Goal: Information Seeking & Learning: Check status

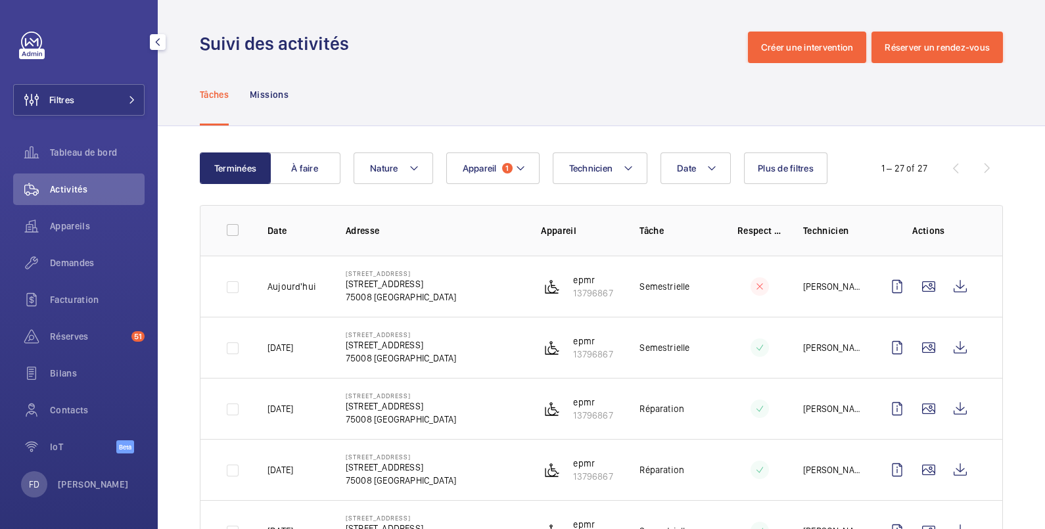
click at [96, 190] on span "Activités" at bounding box center [97, 189] width 95 height 13
click at [482, 177] on button "Appareil 1" at bounding box center [492, 169] width 93 height 32
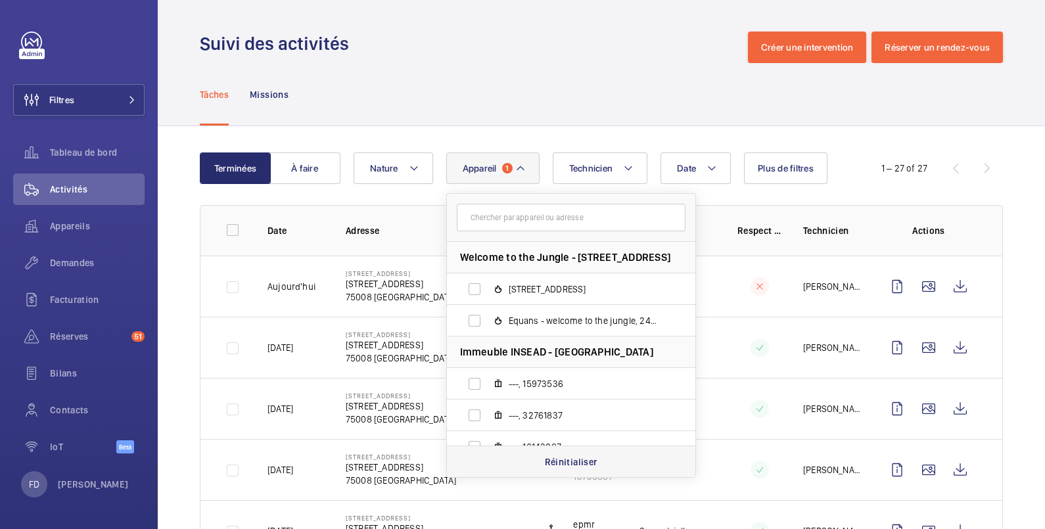
click at [556, 462] on p "Réinitialiser" at bounding box center [571, 462] width 53 height 13
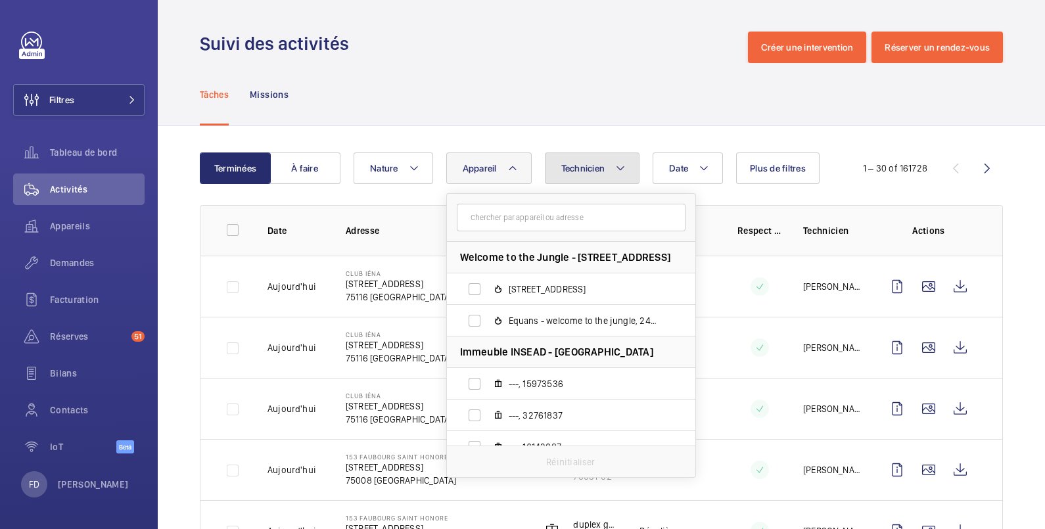
click at [582, 176] on button "Technicien" at bounding box center [592, 169] width 95 height 32
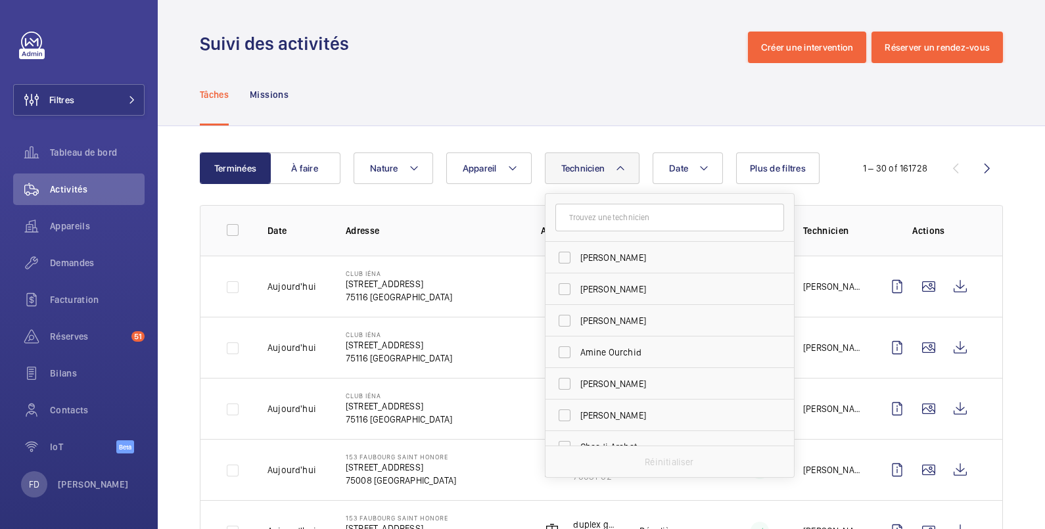
click at [580, 222] on input "text" at bounding box center [670, 218] width 229 height 28
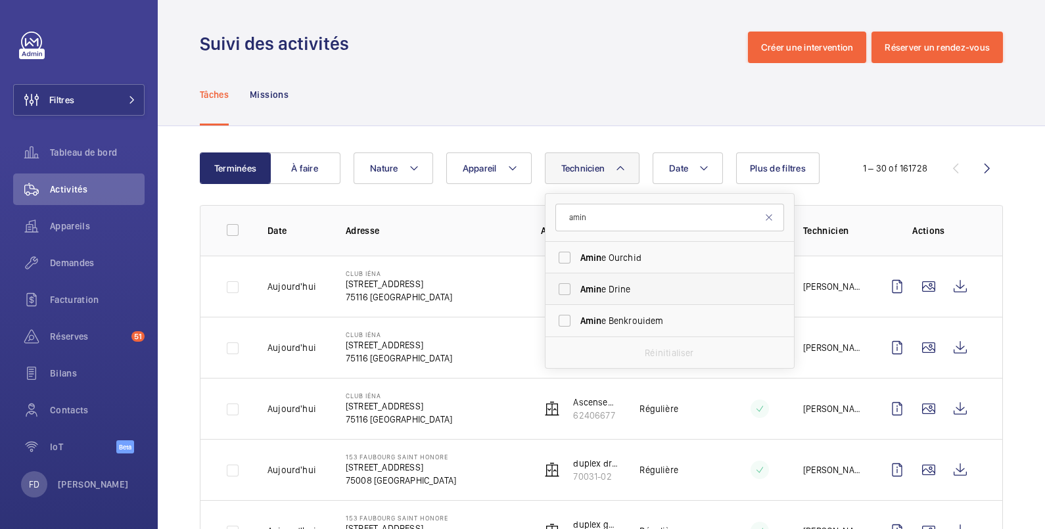
type input "amin"
click at [589, 289] on span "Amin" at bounding box center [592, 289] width 22 height 11
click at [578, 289] on input "Amin e Drine" at bounding box center [565, 289] width 26 height 26
checkbox input "true"
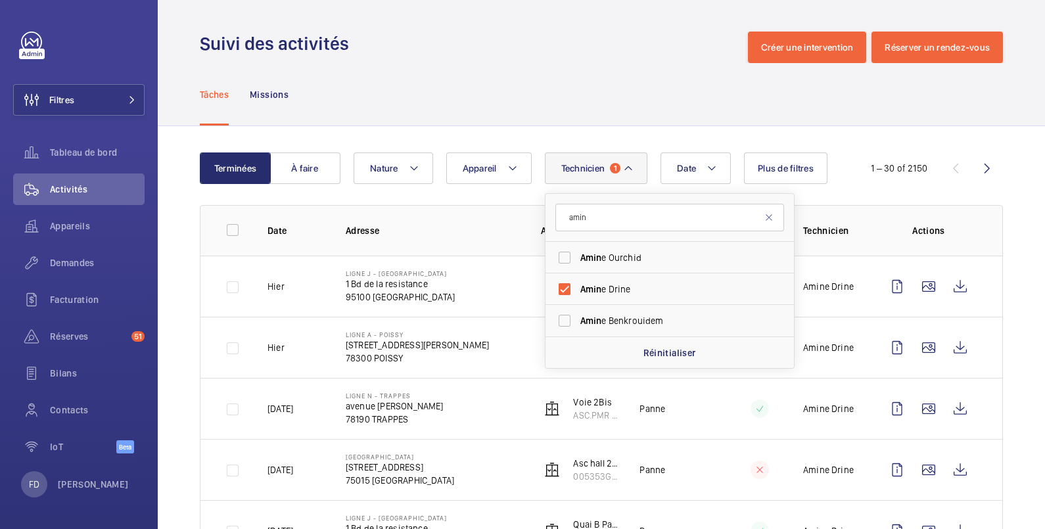
click at [487, 342] on td "Ligne A - POISSY 14 Place Georges Pompidou 78300 POISSY" at bounding box center [422, 347] width 195 height 61
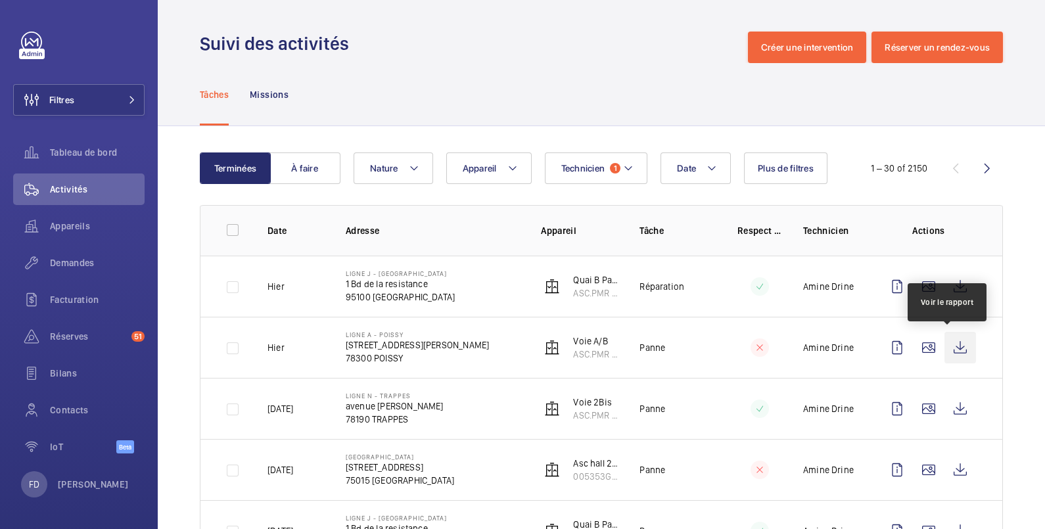
click at [945, 351] on wm-front-icon-button at bounding box center [961, 348] width 32 height 32
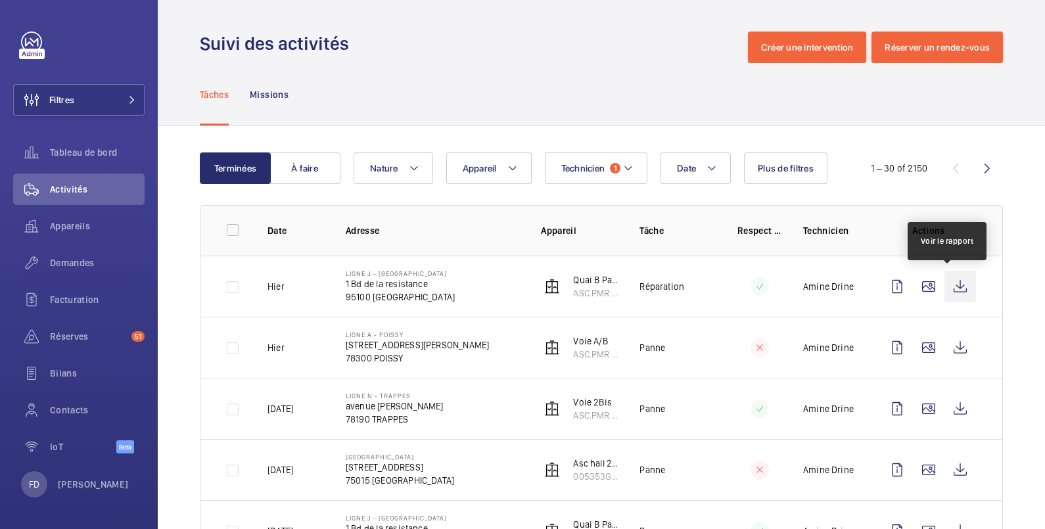
click at [952, 285] on wm-front-icon-button at bounding box center [961, 287] width 32 height 32
click at [310, 170] on button "À faire" at bounding box center [305, 169] width 71 height 32
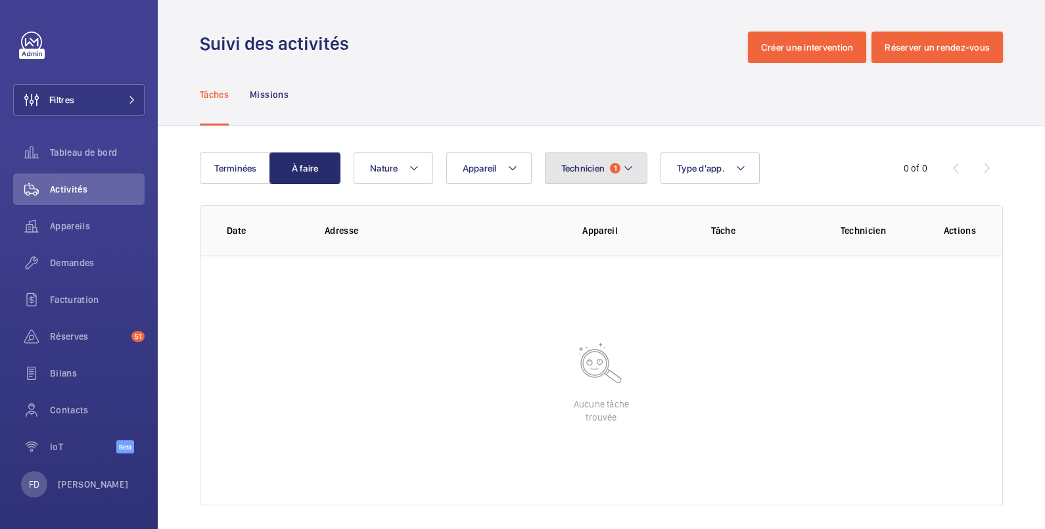
click at [575, 164] on span "Technicien" at bounding box center [583, 168] width 44 height 11
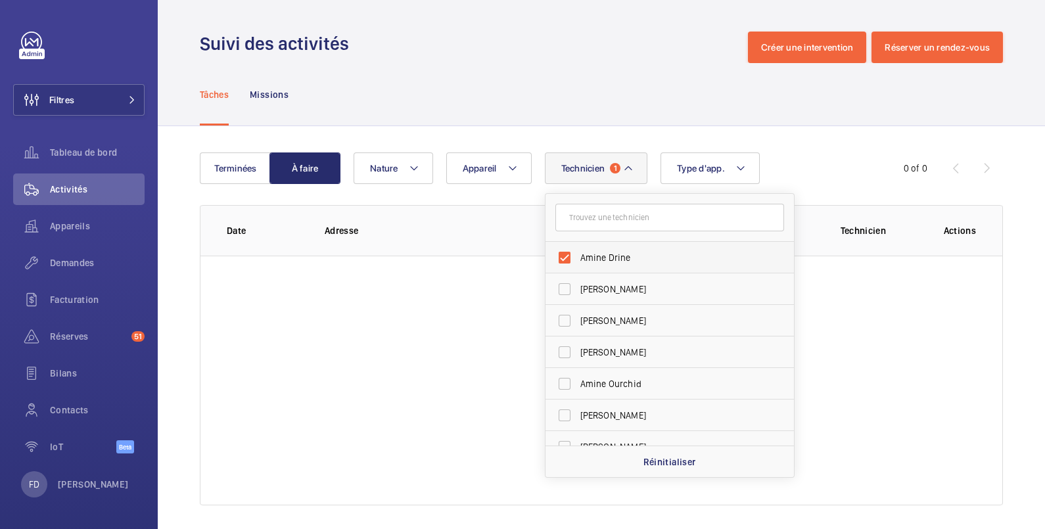
click at [605, 252] on span "Amine Drine" at bounding box center [671, 257] width 181 height 13
click at [578, 252] on input "Amine Drine" at bounding box center [565, 258] width 26 height 26
checkbox input "false"
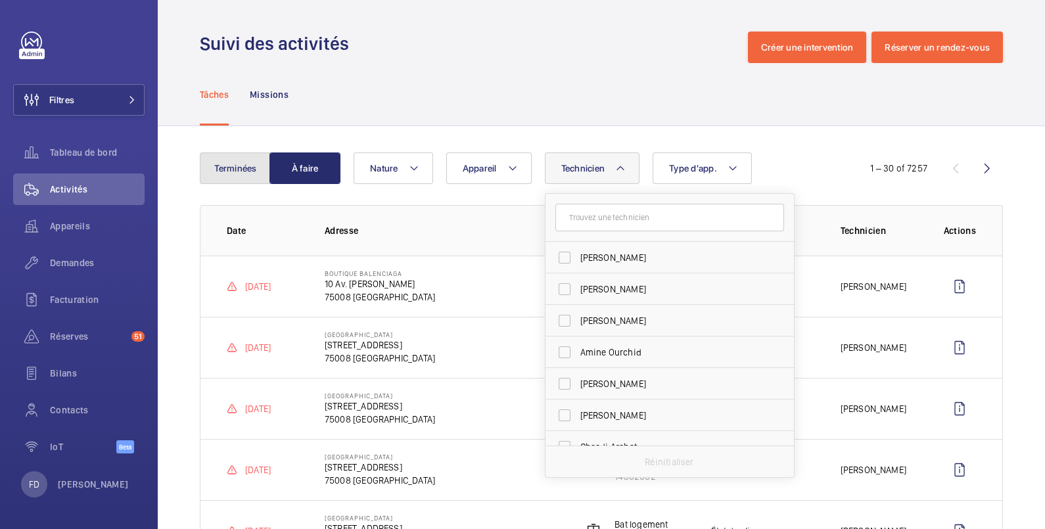
click at [243, 166] on button "Terminées" at bounding box center [235, 169] width 71 height 32
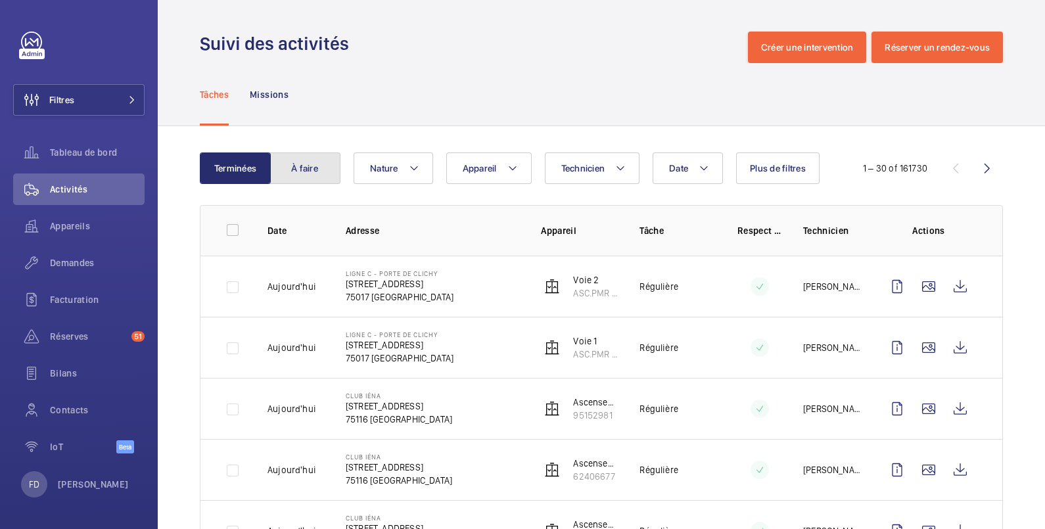
click at [311, 174] on button "À faire" at bounding box center [305, 169] width 71 height 32
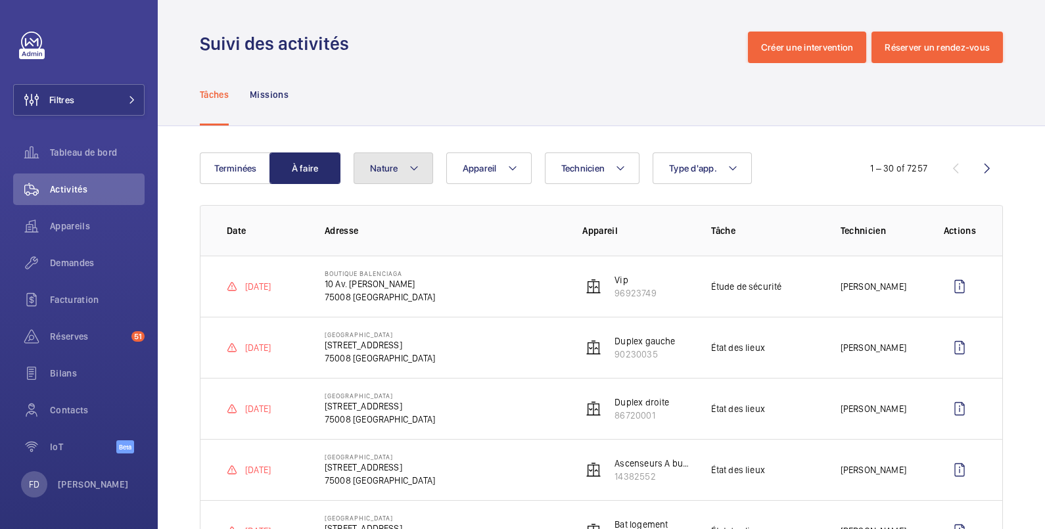
click at [391, 170] on span "Nature" at bounding box center [384, 168] width 28 height 11
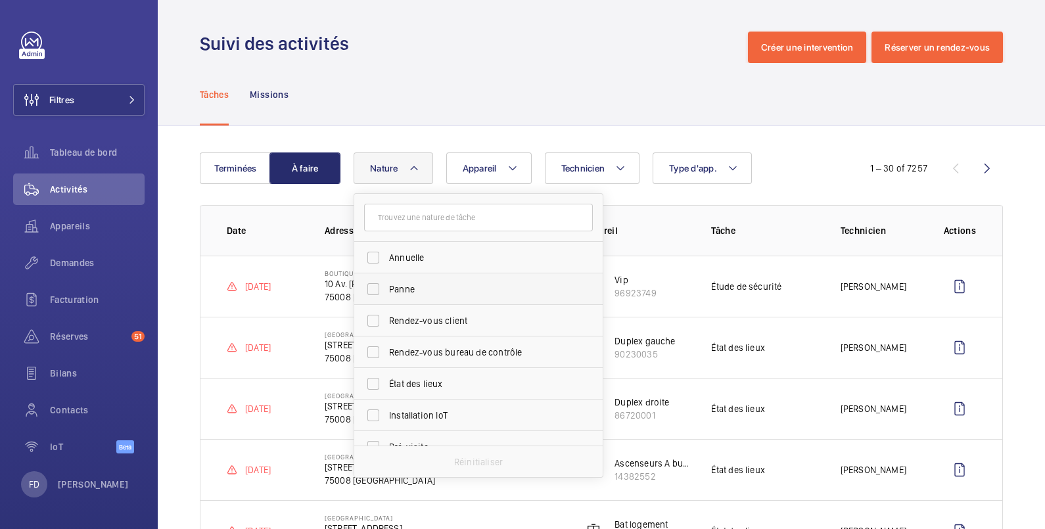
click at [408, 285] on span "Panne" at bounding box center [479, 289] width 181 height 13
click at [387, 285] on input "Panne" at bounding box center [373, 289] width 26 height 26
checkbox input "true"
click at [432, 94] on div "Tâches Missions" at bounding box center [601, 94] width 803 height 62
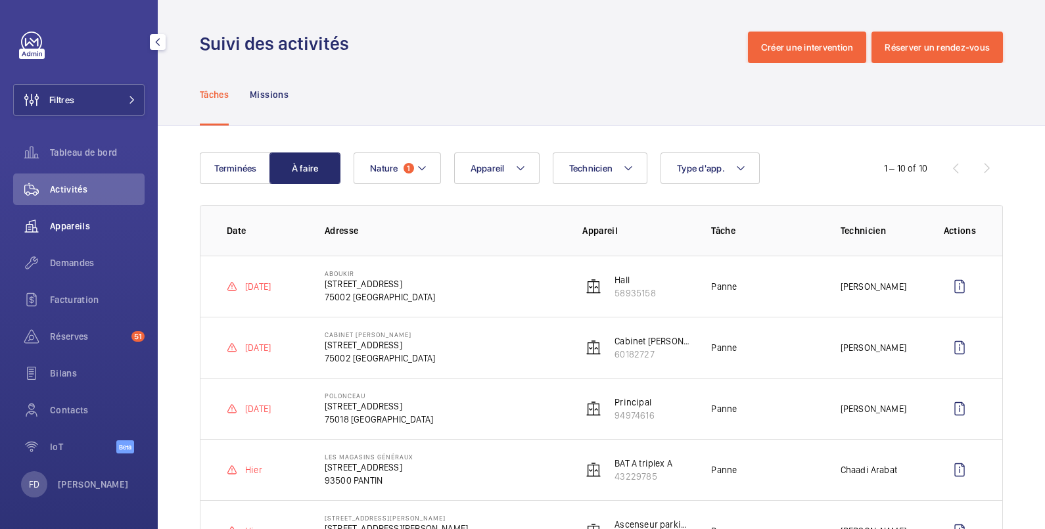
click at [78, 231] on span "Appareils" at bounding box center [97, 226] width 95 height 13
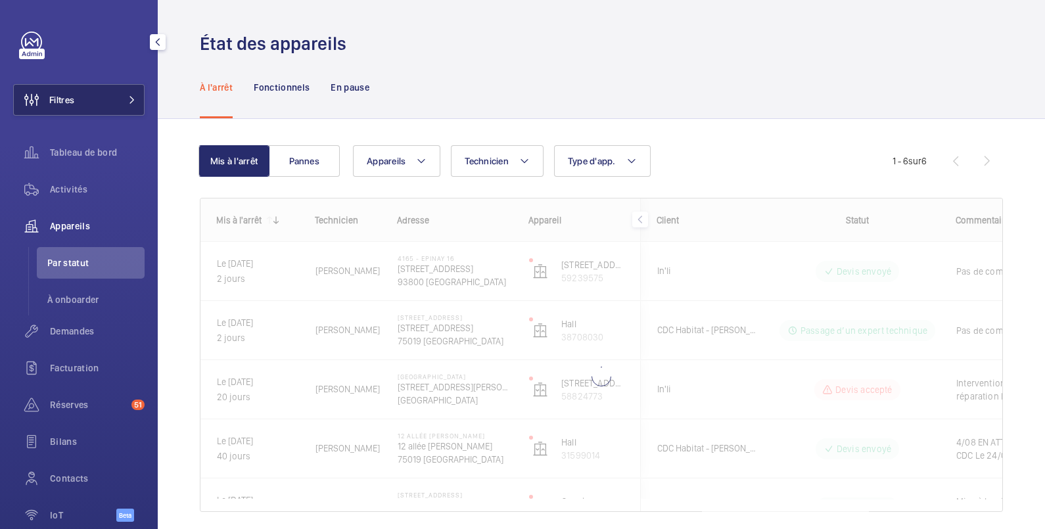
click at [81, 108] on button "Filtres" at bounding box center [78, 100] width 131 height 32
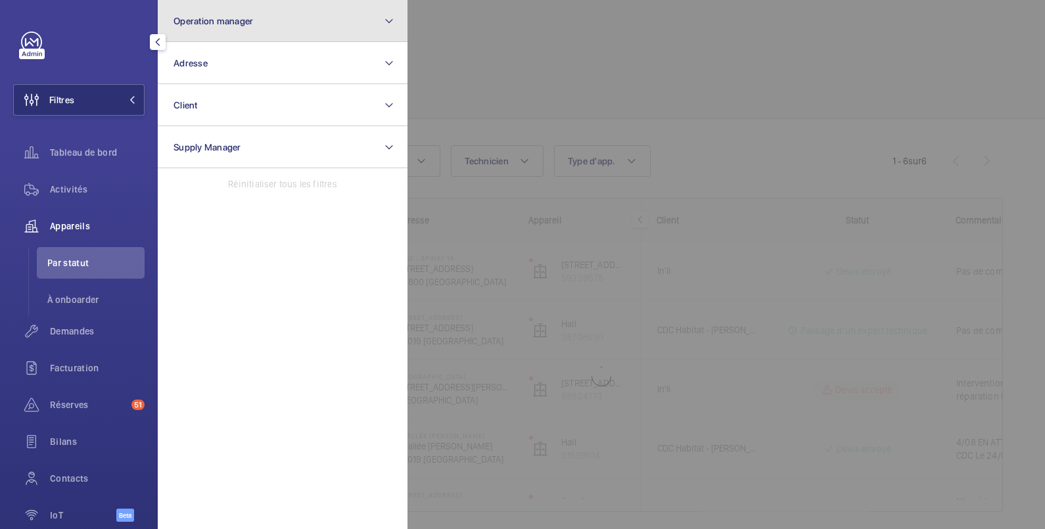
click at [201, 27] on button "Operation manager" at bounding box center [283, 21] width 250 height 42
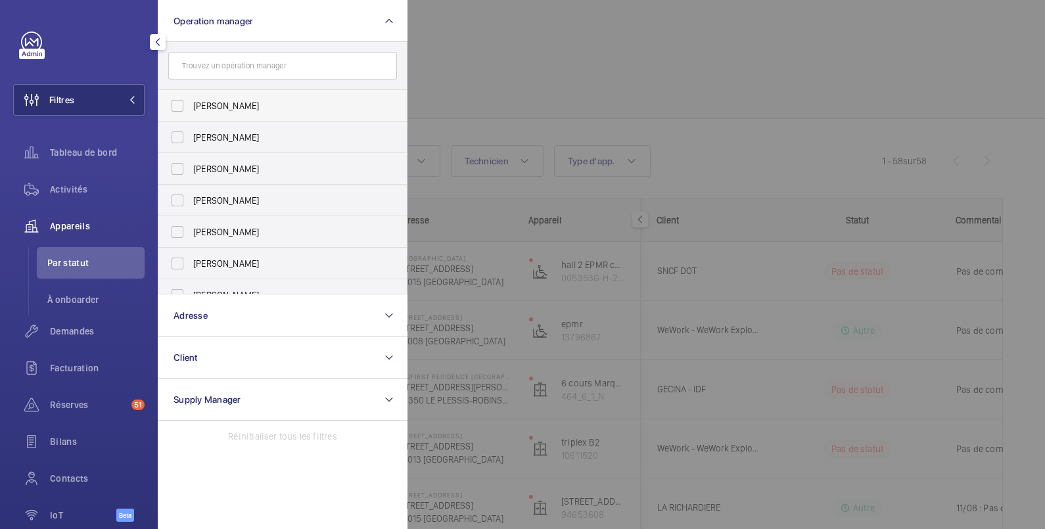
click at [198, 105] on span "[PERSON_NAME]" at bounding box center [283, 105] width 181 height 13
click at [191, 105] on input "[PERSON_NAME]" at bounding box center [177, 106] width 26 height 26
checkbox input "true"
click at [74, 153] on span "Tableau de bord" at bounding box center [97, 152] width 95 height 13
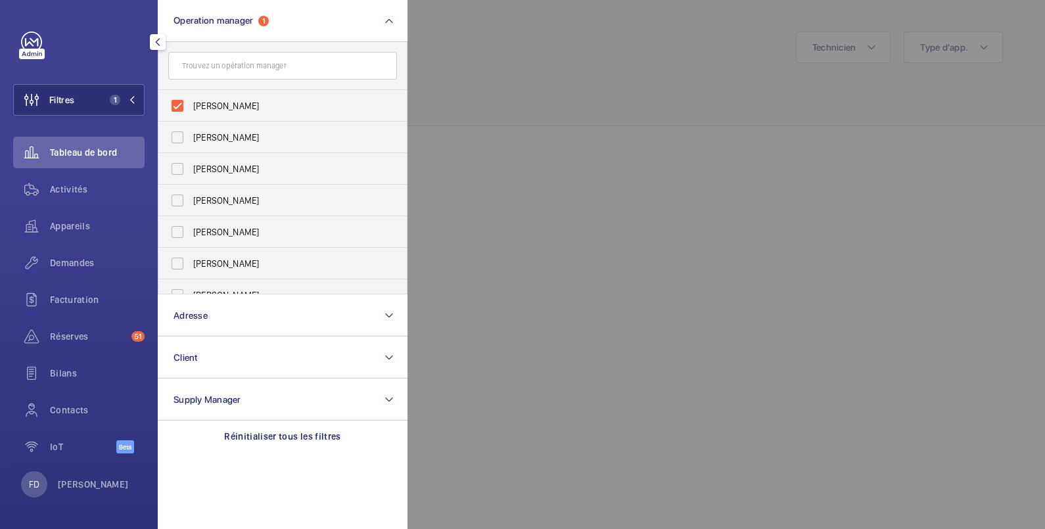
click at [579, 41] on div at bounding box center [930, 264] width 1045 height 529
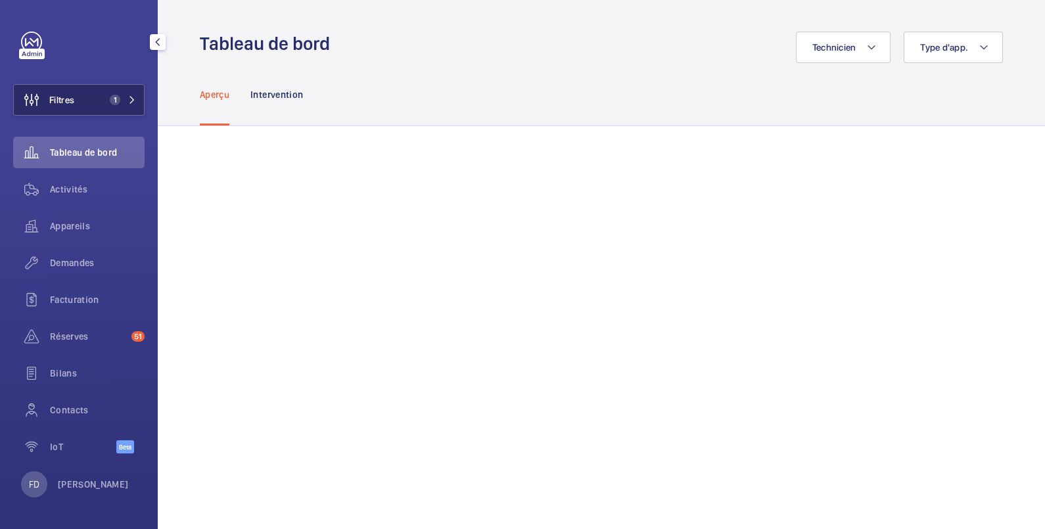
click at [89, 99] on button "Filtres 1" at bounding box center [78, 100] width 131 height 32
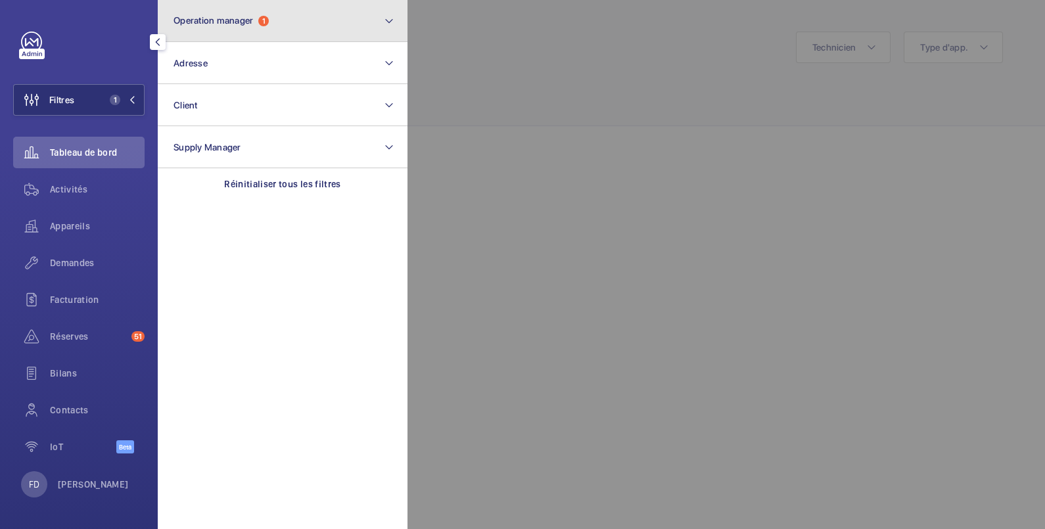
click at [253, 24] on span "Operation manager" at bounding box center [214, 20] width 80 height 11
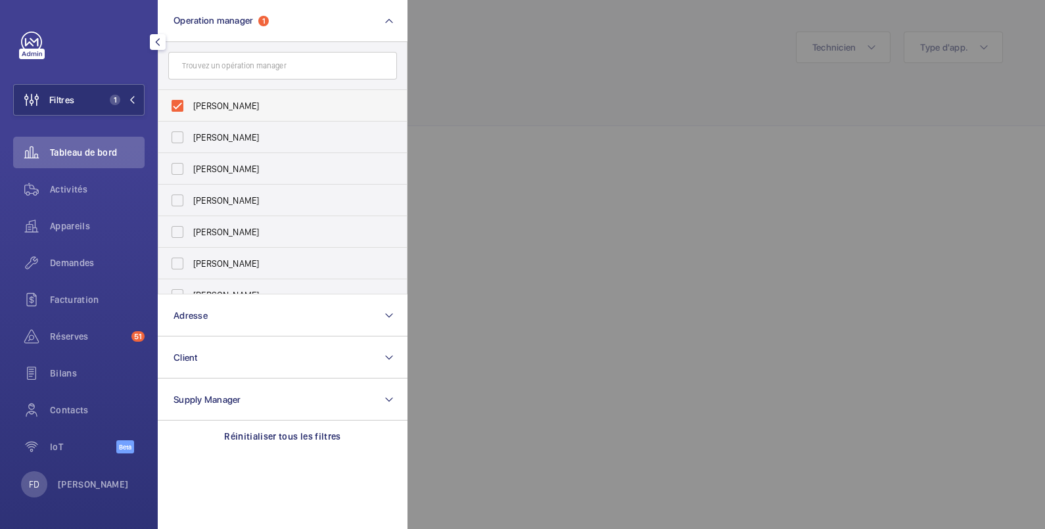
drag, startPoint x: 213, startPoint y: 136, endPoint x: 210, endPoint y: 118, distance: 18.6
click at [212, 135] on span "Zohra Hamdani" at bounding box center [283, 137] width 181 height 13
click at [191, 135] on input "Zohra Hamdani" at bounding box center [177, 137] width 26 height 26
checkbox input "true"
click at [210, 104] on span "[PERSON_NAME]" at bounding box center [283, 105] width 181 height 13
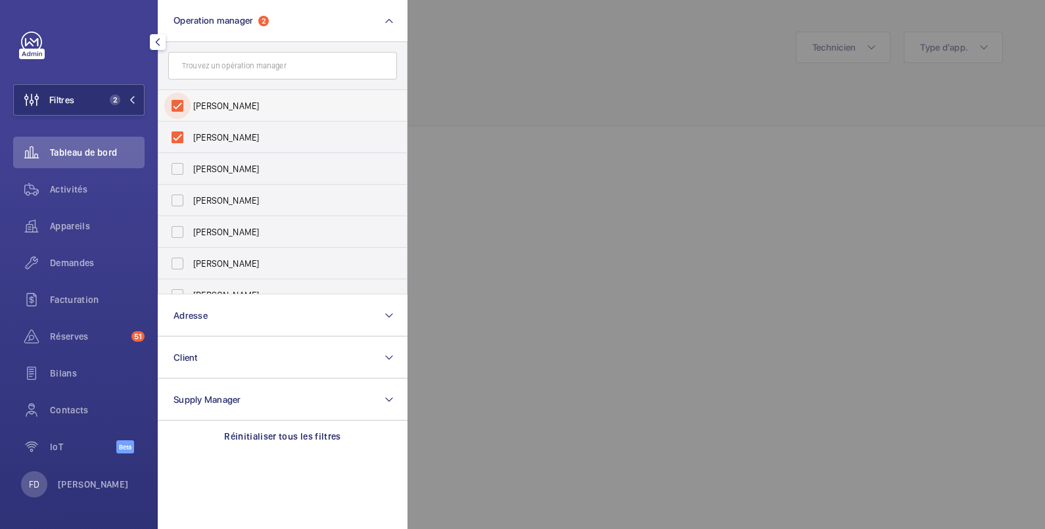
click at [191, 104] on input "[PERSON_NAME]" at bounding box center [177, 106] width 26 height 26
checkbox input "false"
click at [534, 97] on div at bounding box center [930, 264] width 1045 height 529
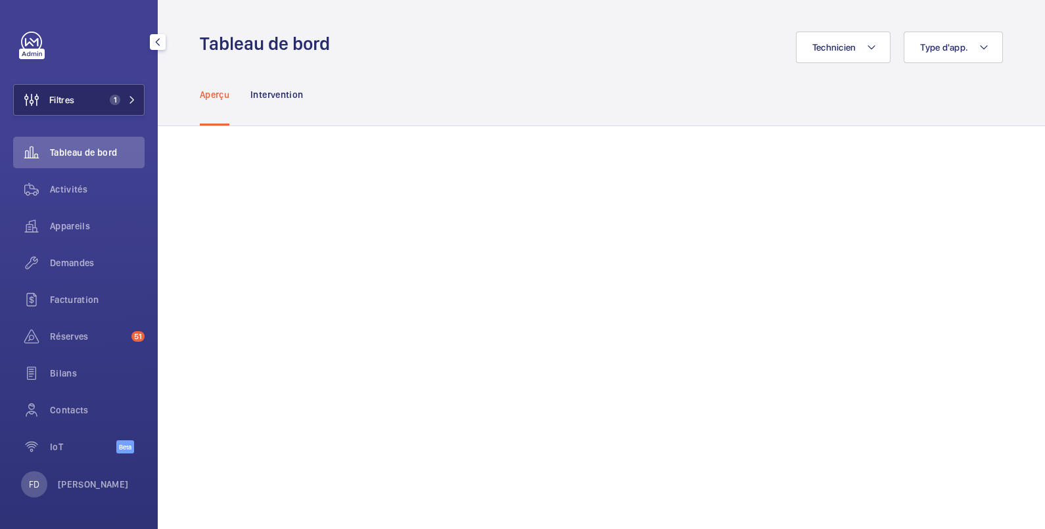
click at [108, 97] on span "1" at bounding box center [113, 100] width 16 height 11
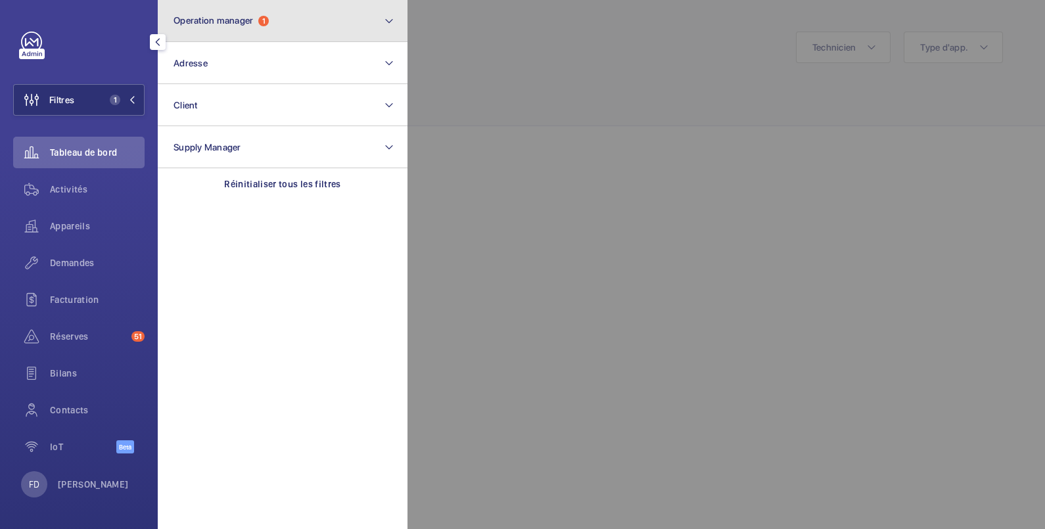
click at [247, 22] on span "Operation manager" at bounding box center [214, 20] width 80 height 11
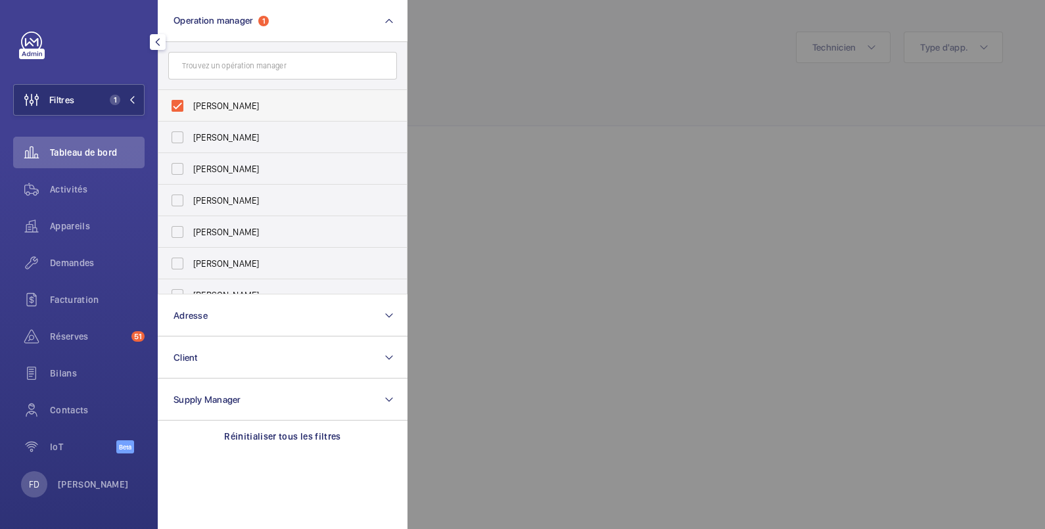
click at [217, 108] on span "Zohra Hamdani" at bounding box center [283, 105] width 181 height 13
click at [191, 108] on input "Zohra Hamdani" at bounding box center [177, 106] width 26 height 26
checkbox input "false"
click at [212, 168] on span "[PERSON_NAME]" at bounding box center [283, 168] width 181 height 13
click at [191, 168] on input "[PERSON_NAME]" at bounding box center [177, 169] width 26 height 26
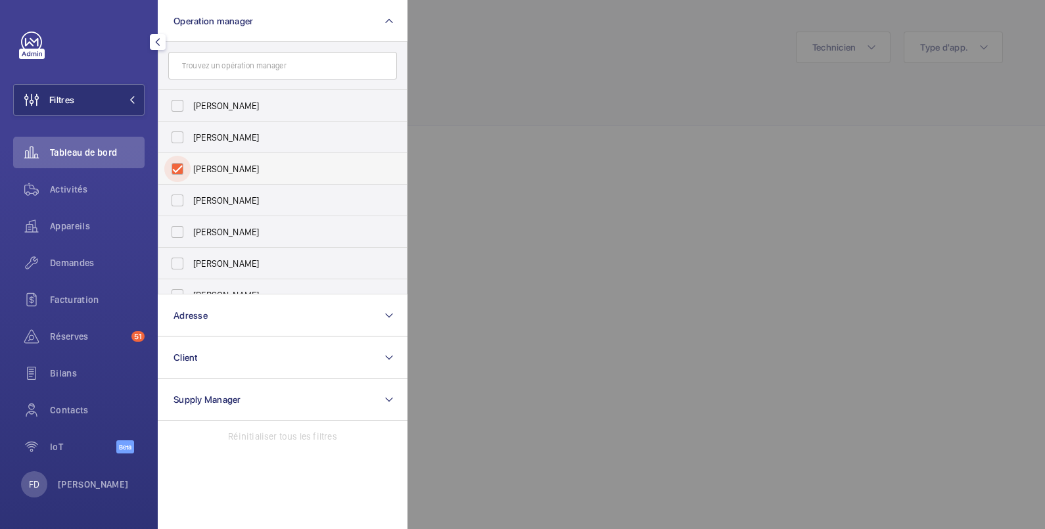
checkbox input "true"
click at [521, 128] on div at bounding box center [930, 264] width 1045 height 529
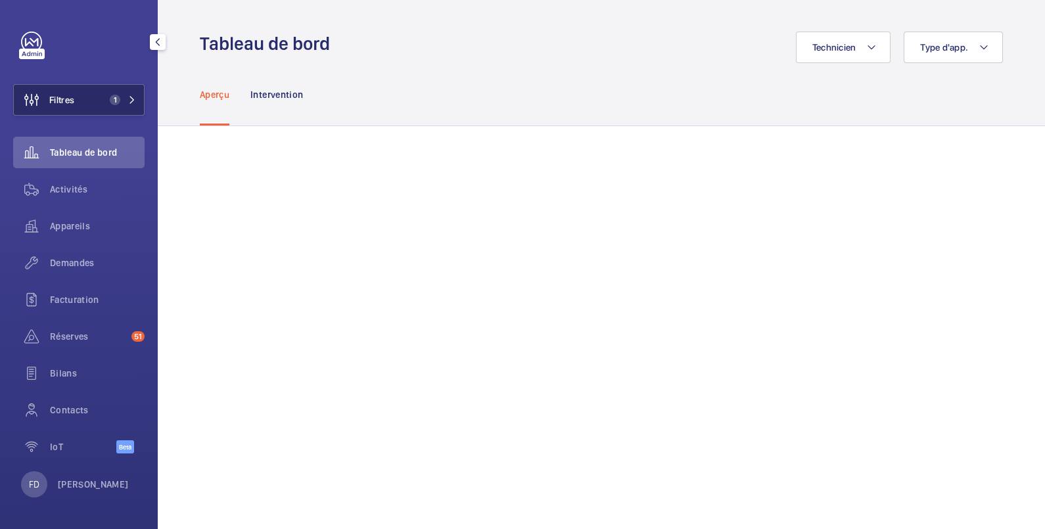
click at [95, 95] on button "Filtres 1" at bounding box center [78, 100] width 131 height 32
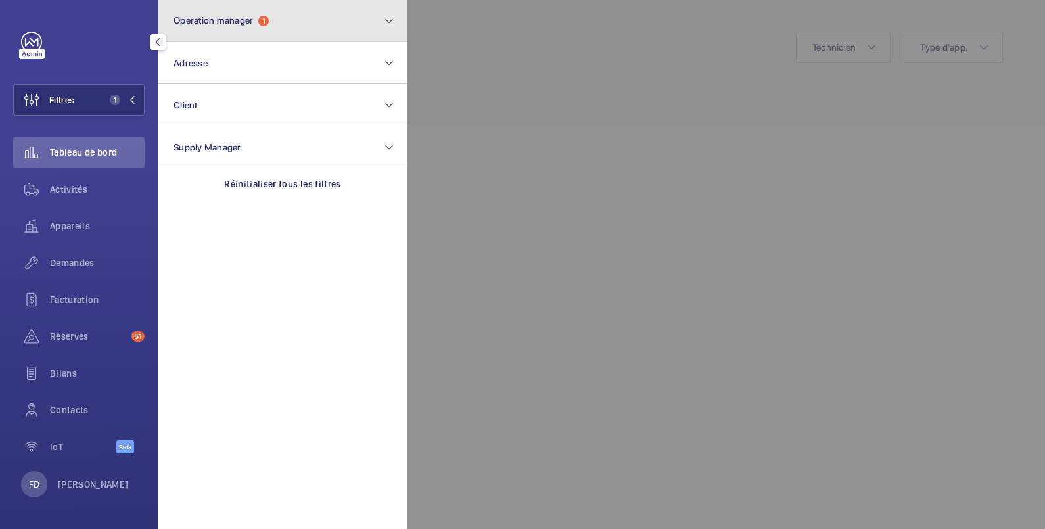
click at [239, 30] on button "Operation manager 1" at bounding box center [283, 21] width 250 height 42
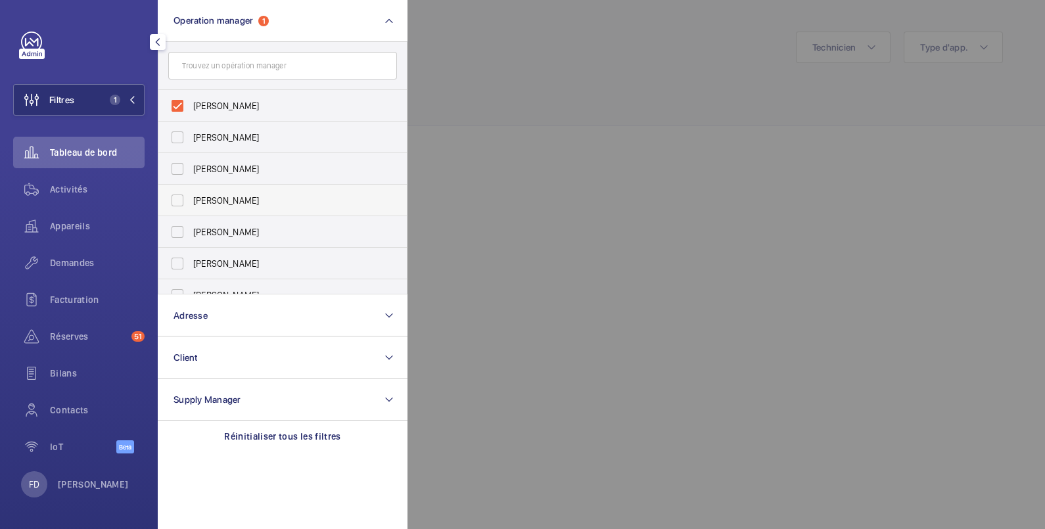
click at [225, 204] on span "Karim Kaced" at bounding box center [283, 200] width 181 height 13
click at [191, 204] on input "Karim Kaced" at bounding box center [177, 200] width 26 height 26
checkbox input "true"
click at [238, 110] on span "[PERSON_NAME]" at bounding box center [283, 105] width 181 height 13
click at [191, 110] on input "[PERSON_NAME]" at bounding box center [177, 106] width 26 height 26
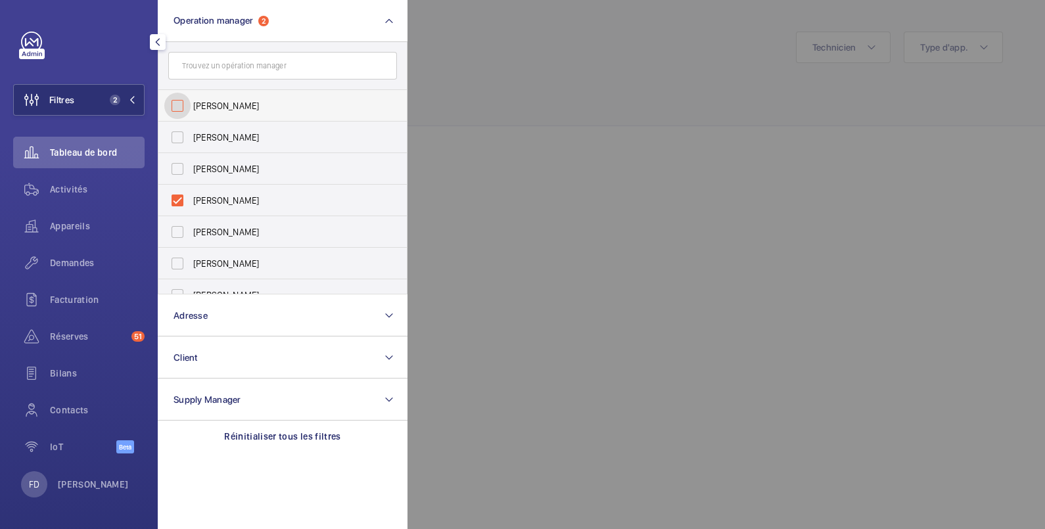
checkbox input "false"
click at [523, 69] on div at bounding box center [930, 264] width 1045 height 529
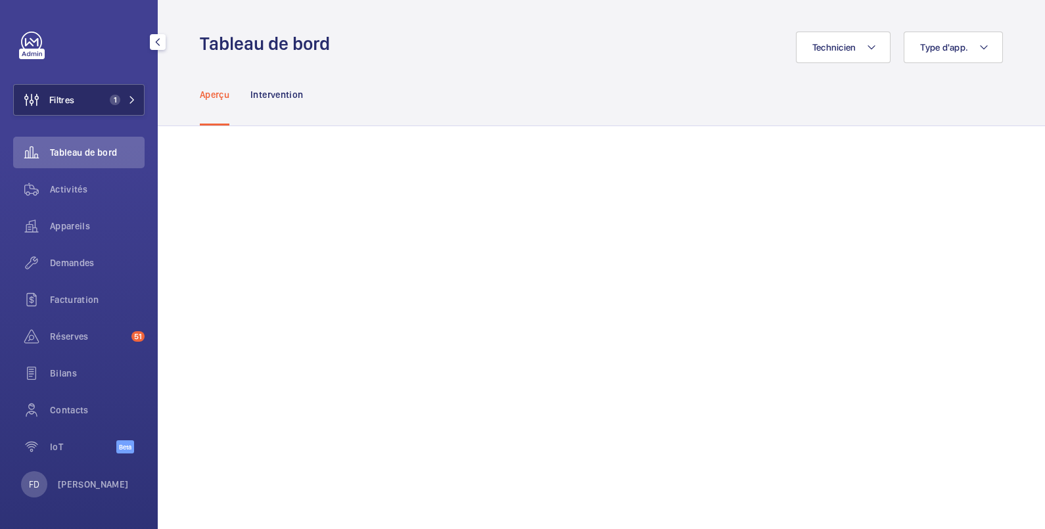
click at [97, 100] on button "Filtres 1" at bounding box center [78, 100] width 131 height 32
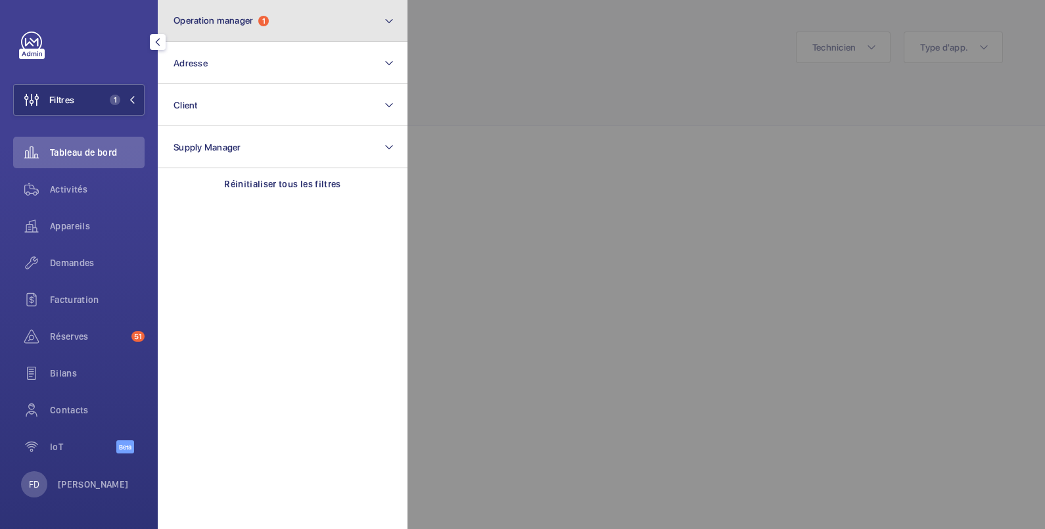
click at [309, 21] on button "Operation manager 1" at bounding box center [283, 21] width 250 height 42
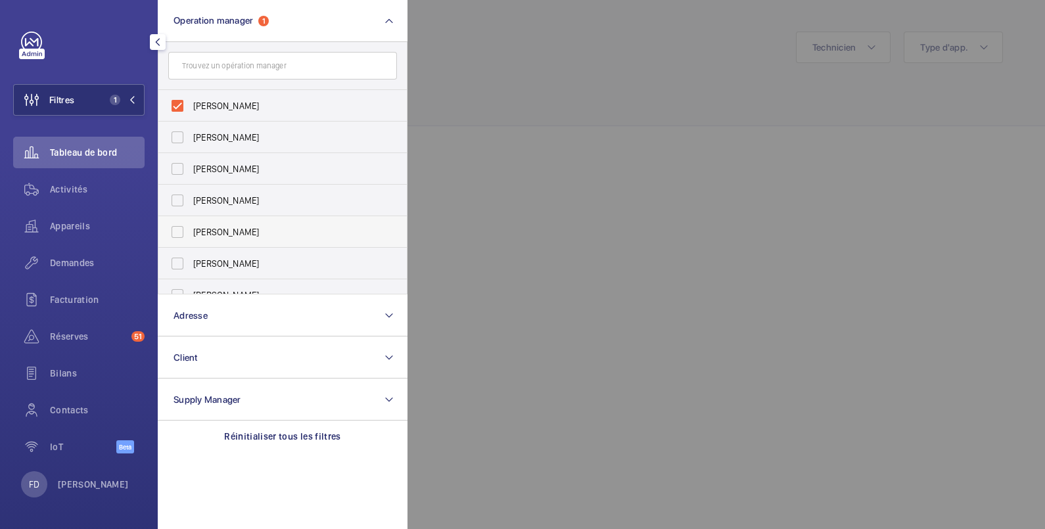
click at [252, 229] on span "Caroline Diallo" at bounding box center [283, 232] width 181 height 13
click at [191, 229] on input "Caroline Diallo" at bounding box center [177, 232] width 26 height 26
checkbox input "true"
click at [250, 101] on span "Karim Kaced" at bounding box center [283, 105] width 181 height 13
click at [191, 101] on input "Karim Kaced" at bounding box center [177, 106] width 26 height 26
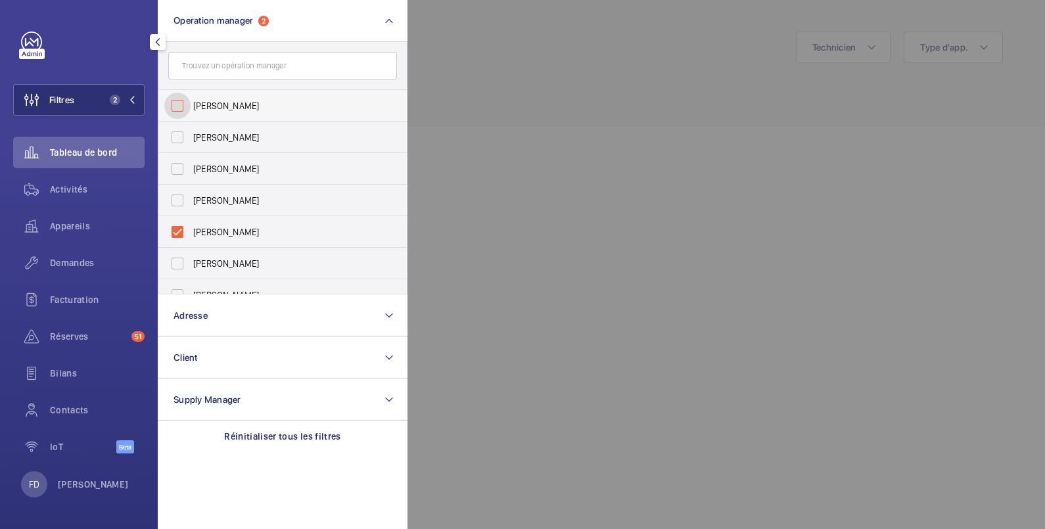
checkbox input "false"
click at [510, 52] on div at bounding box center [930, 264] width 1045 height 529
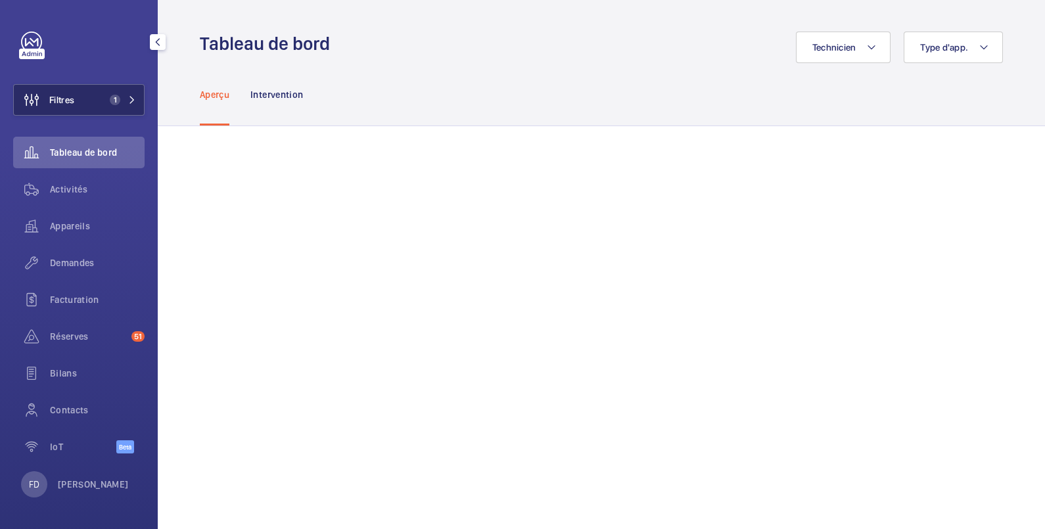
click at [96, 95] on button "Filtres 1" at bounding box center [78, 100] width 131 height 32
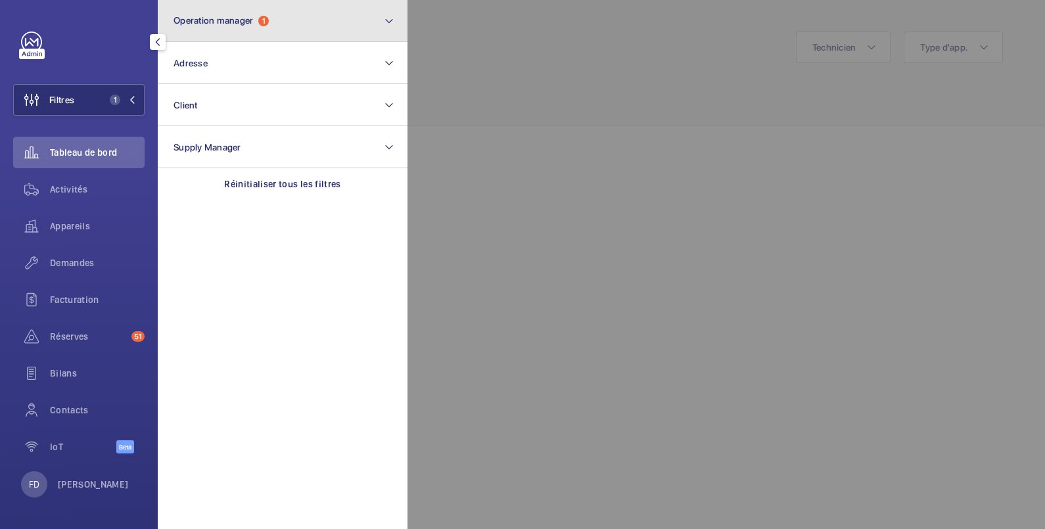
click at [300, 22] on button "Operation manager 1" at bounding box center [283, 21] width 250 height 42
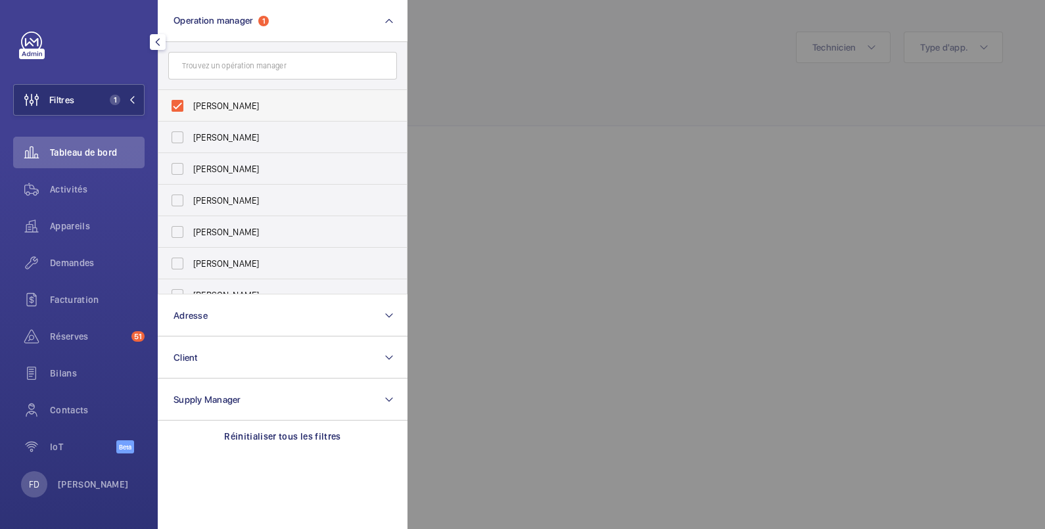
click at [232, 106] on span "Caroline Diallo" at bounding box center [283, 105] width 181 height 13
click at [191, 106] on input "Caroline Diallo" at bounding box center [177, 106] width 26 height 26
checkbox input "false"
click at [227, 135] on span "[PERSON_NAME]" at bounding box center [283, 137] width 181 height 13
click at [191, 135] on input "[PERSON_NAME]" at bounding box center [177, 137] width 26 height 26
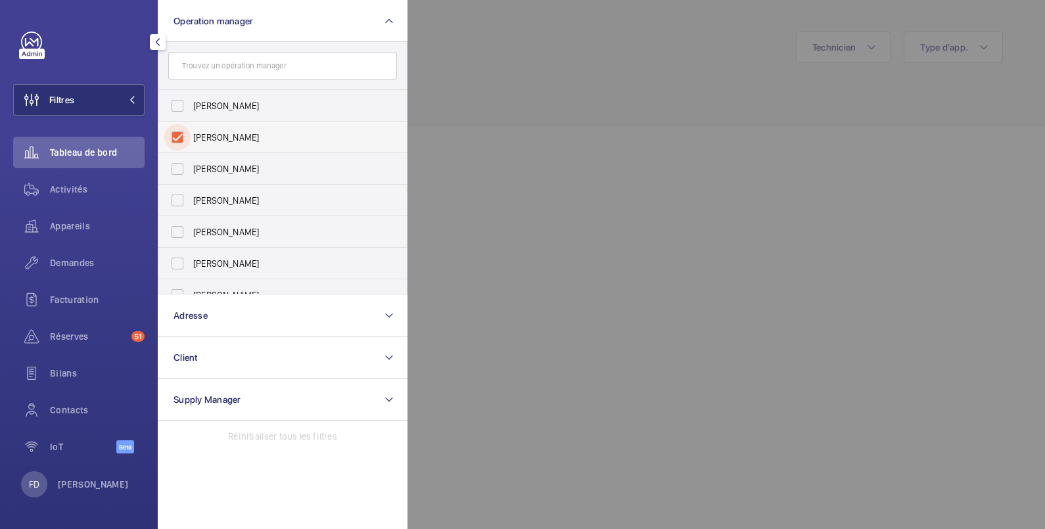
checkbox input "true"
click at [517, 72] on div at bounding box center [930, 264] width 1045 height 529
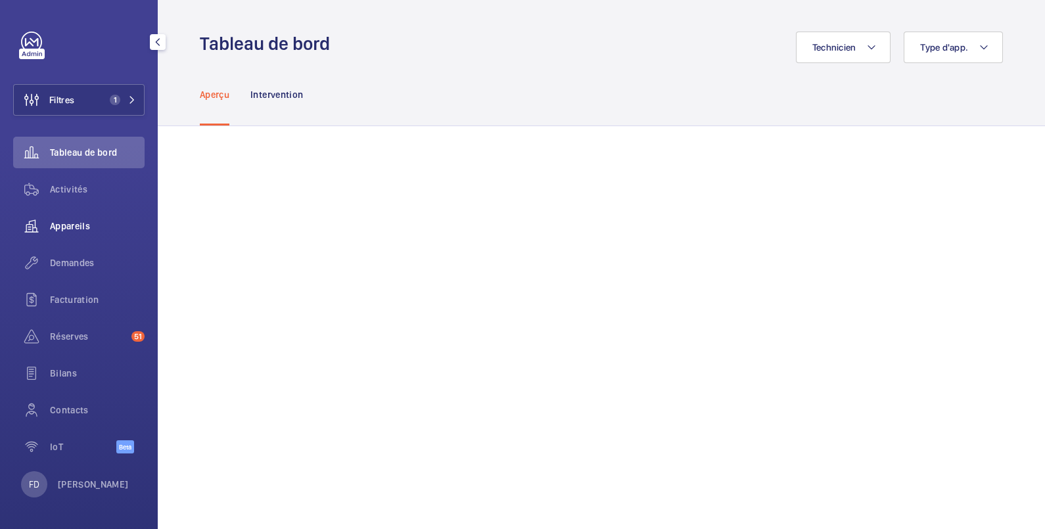
click at [87, 225] on span "Appareils" at bounding box center [97, 226] width 95 height 13
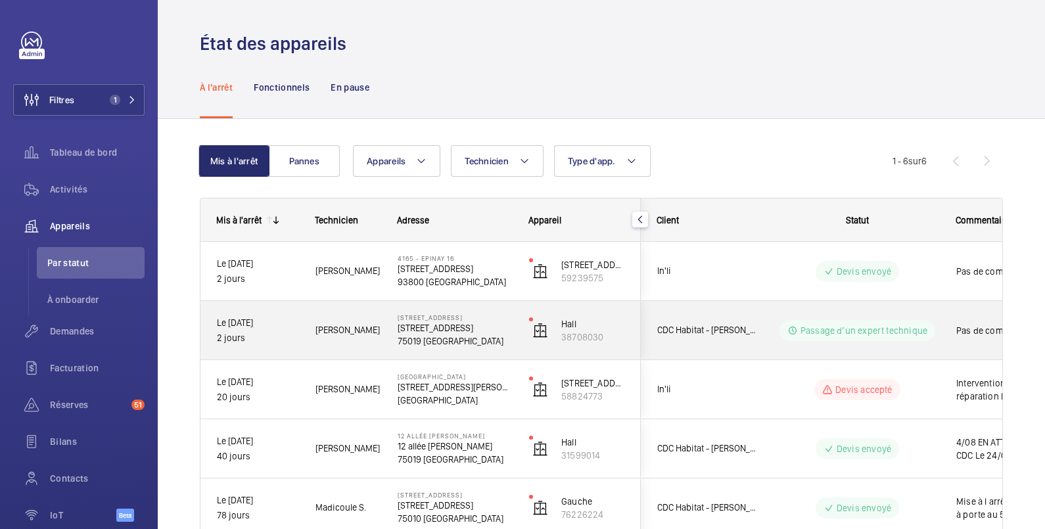
click at [918, 330] on p "Passage d’un expert technique" at bounding box center [864, 330] width 127 height 13
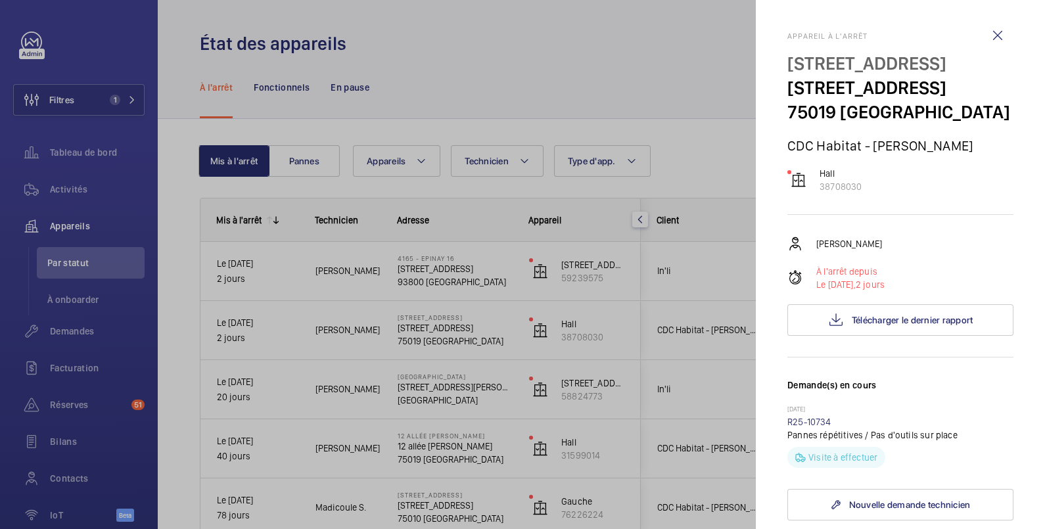
click at [536, 314] on div at bounding box center [522, 264] width 1045 height 529
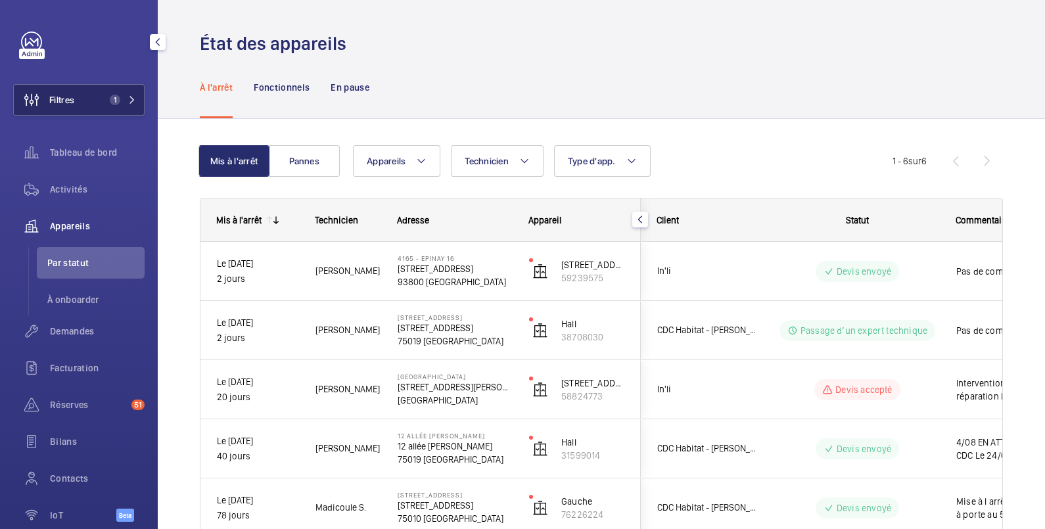
click at [82, 99] on button "Filtres 1" at bounding box center [78, 100] width 131 height 32
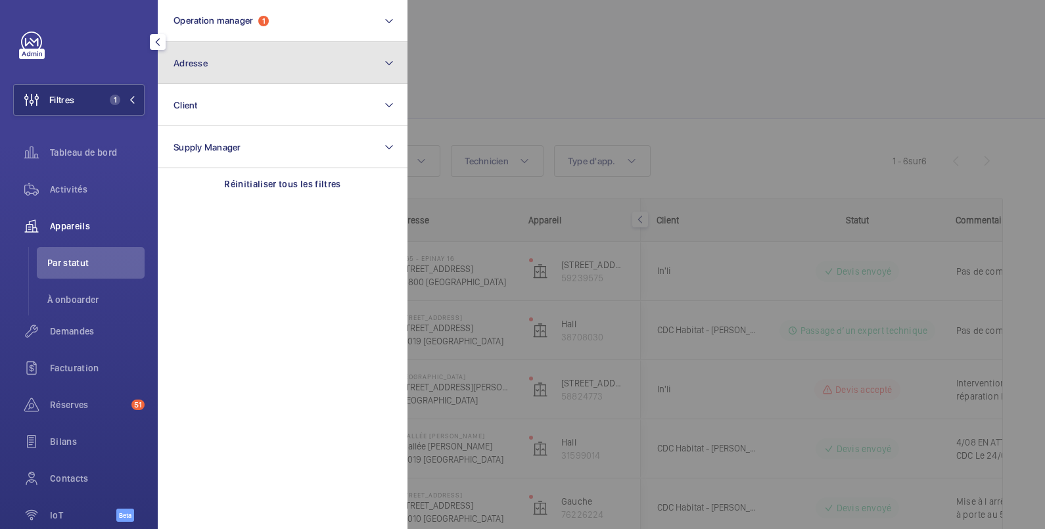
click at [204, 60] on span "Adresse" at bounding box center [191, 63] width 34 height 11
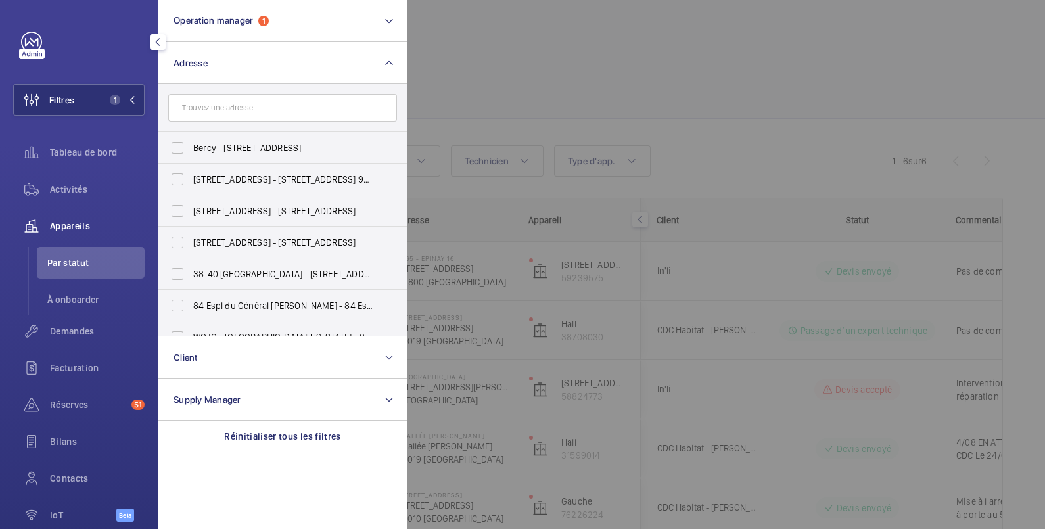
click at [210, 109] on input "text" at bounding box center [282, 108] width 229 height 28
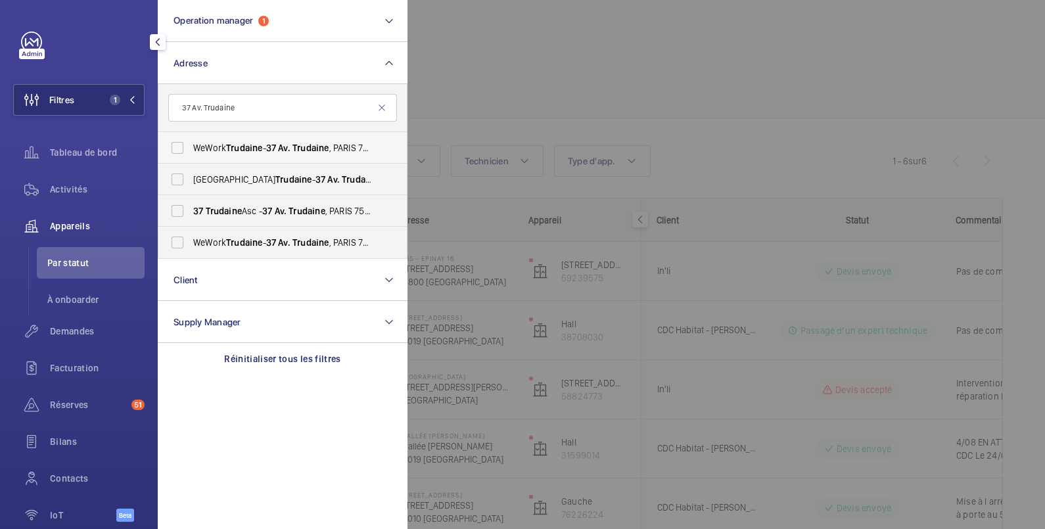
type input "37 Av. Trudaine"
click at [174, 147] on label "WeWork Trudaine - 37 Av. Trudaine , PARIS 75009" at bounding box center [272, 148] width 229 height 32
click at [174, 147] on input "WeWork Trudaine - 37 Av. Trudaine , PARIS 75009" at bounding box center [177, 148] width 26 height 26
checkbox input "true"
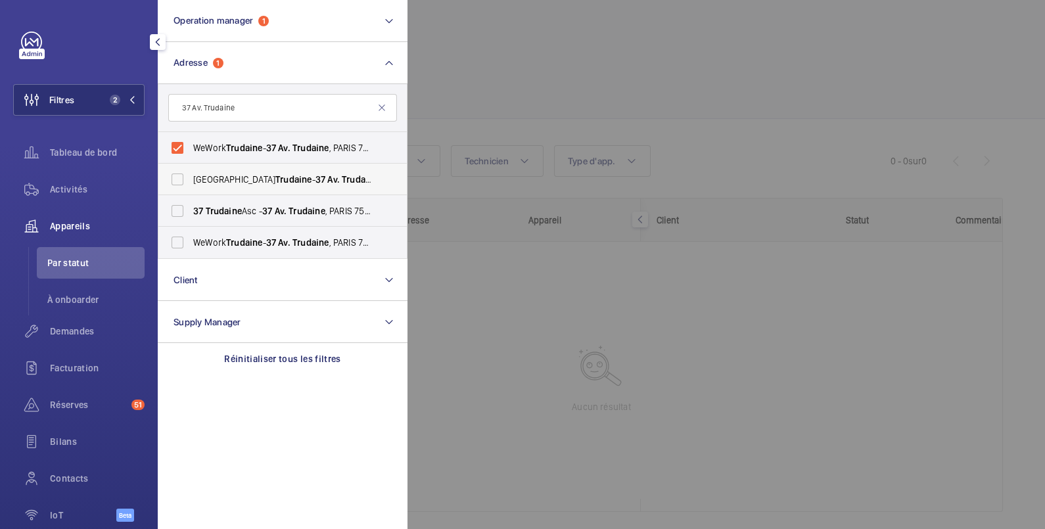
click at [176, 178] on label "WeWork Avenue Trudaine - 37 Av. Trudaine , PARIS 75009" at bounding box center [272, 180] width 229 height 32
click at [176, 178] on input "WeWork Avenue Trudaine - 37 Av. Trudaine , PARIS 75009" at bounding box center [177, 179] width 26 height 26
checkbox input "true"
click at [172, 218] on label "37 Trudaine Asc - 37 Av. Trudaine , PARIS 75009" at bounding box center [272, 211] width 229 height 32
click at [172, 218] on input "37 Trudaine Asc - 37 Av. Trudaine , PARIS 75009" at bounding box center [177, 211] width 26 height 26
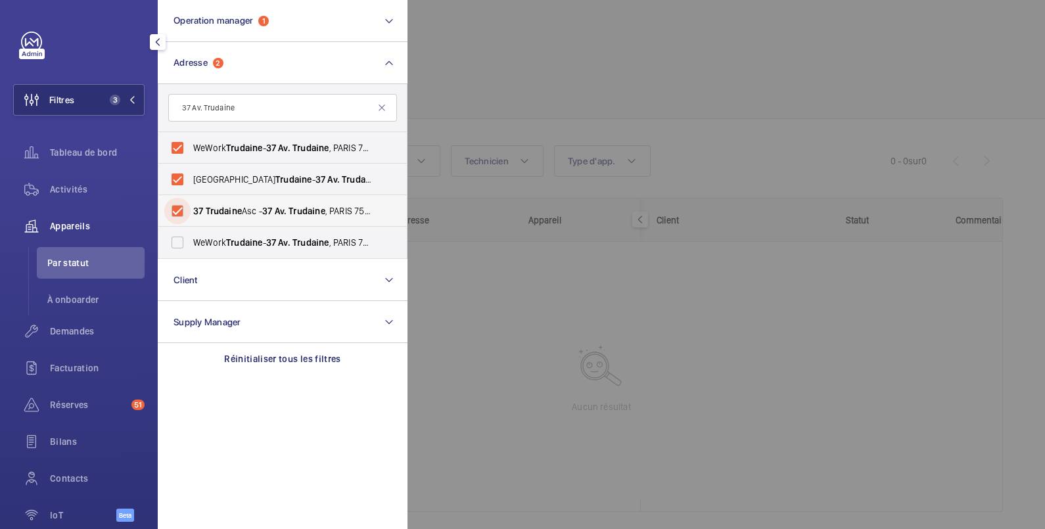
checkbox input "true"
click at [173, 241] on label "WeWork Trudaine - 37 Av. Trudaine , PARIS 75009" at bounding box center [272, 243] width 229 height 32
click at [173, 241] on input "WeWork Trudaine - 37 Av. Trudaine , PARIS 75009" at bounding box center [177, 242] width 26 height 26
checkbox input "true"
click at [588, 65] on div at bounding box center [930, 264] width 1045 height 529
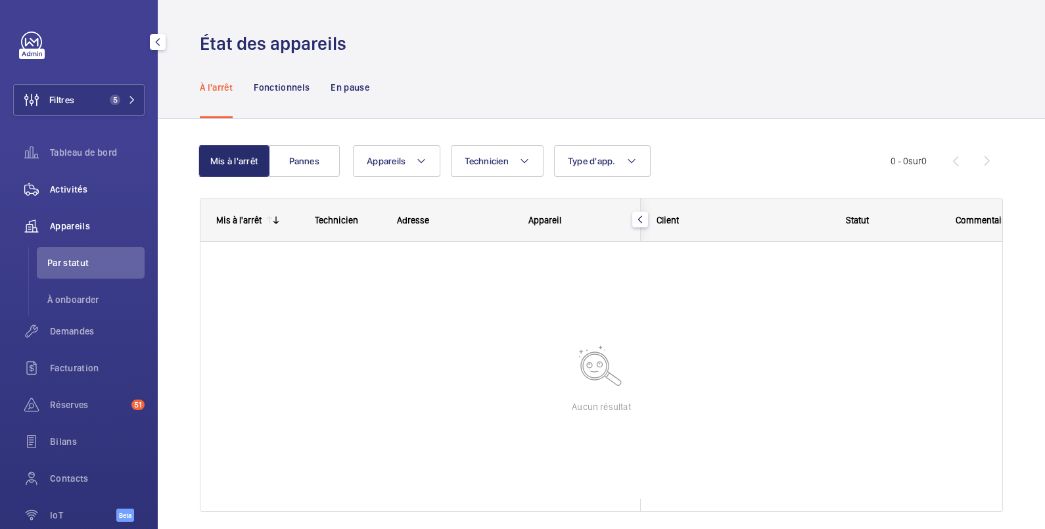
click at [87, 191] on span "Activités" at bounding box center [97, 189] width 95 height 13
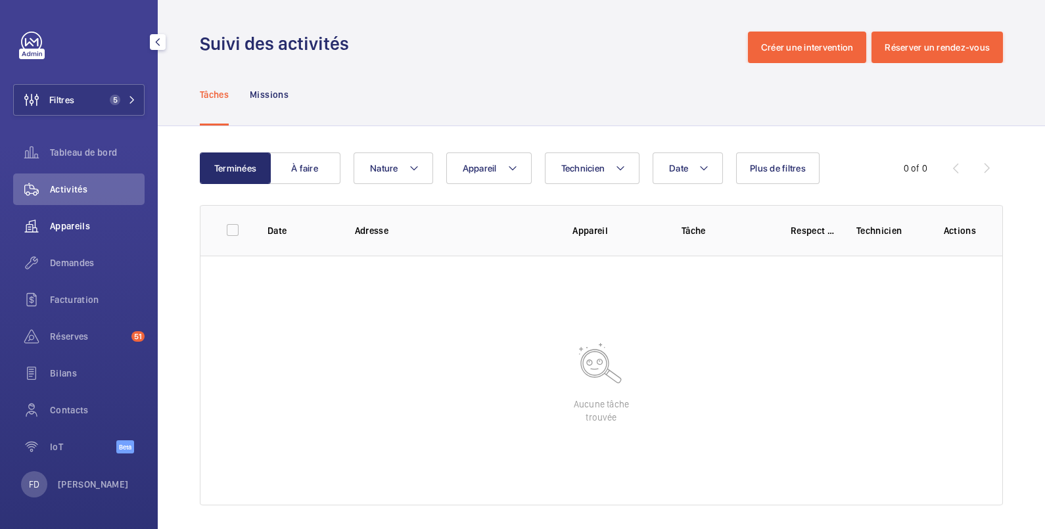
click at [79, 226] on span "Appareils" at bounding box center [97, 226] width 95 height 13
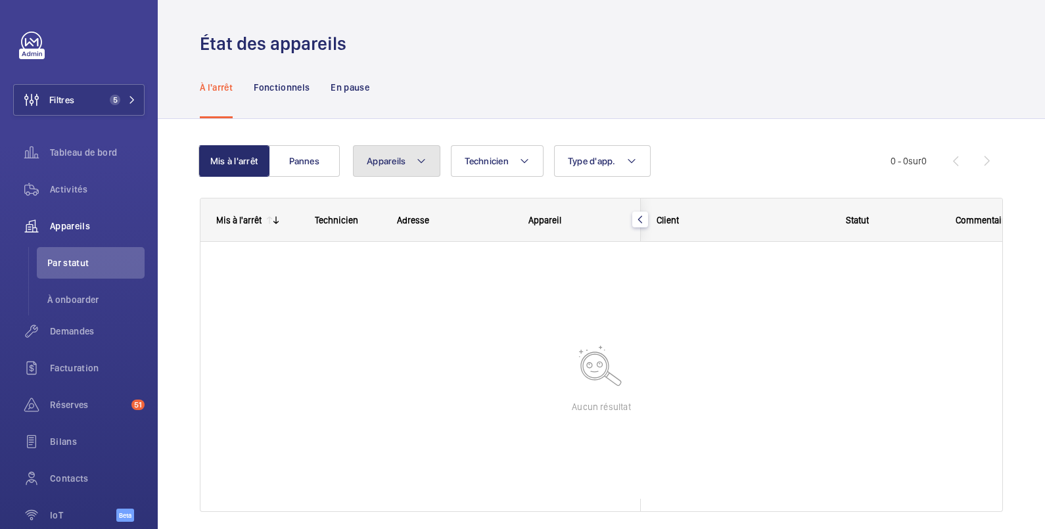
click at [395, 162] on span "Appareils" at bounding box center [386, 161] width 39 height 11
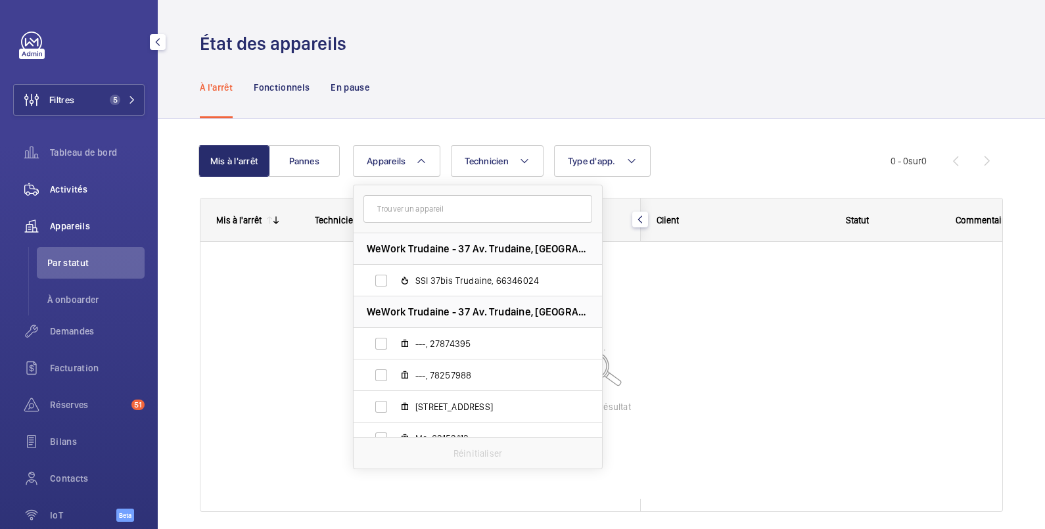
click at [74, 191] on span "Activités" at bounding box center [97, 189] width 95 height 13
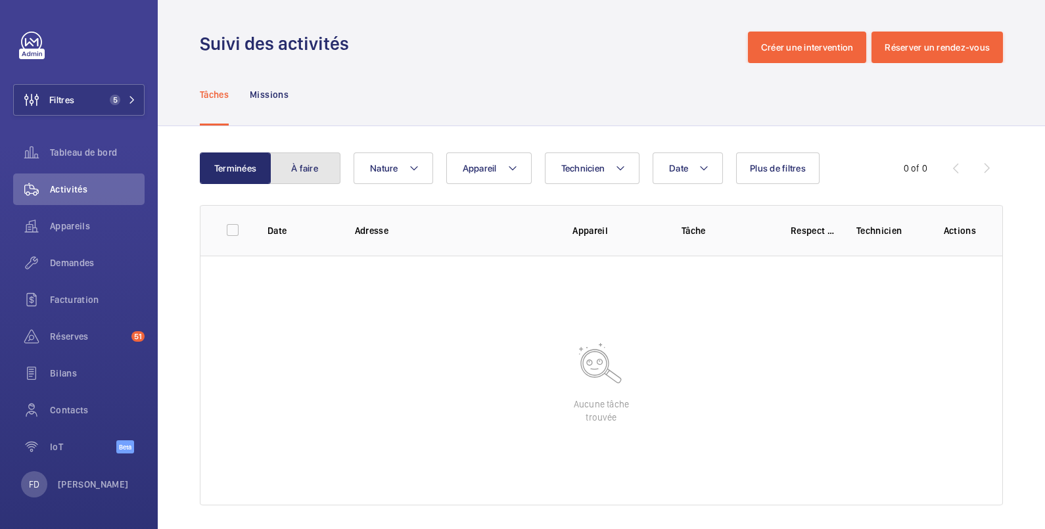
click at [307, 172] on button "À faire" at bounding box center [305, 169] width 71 height 32
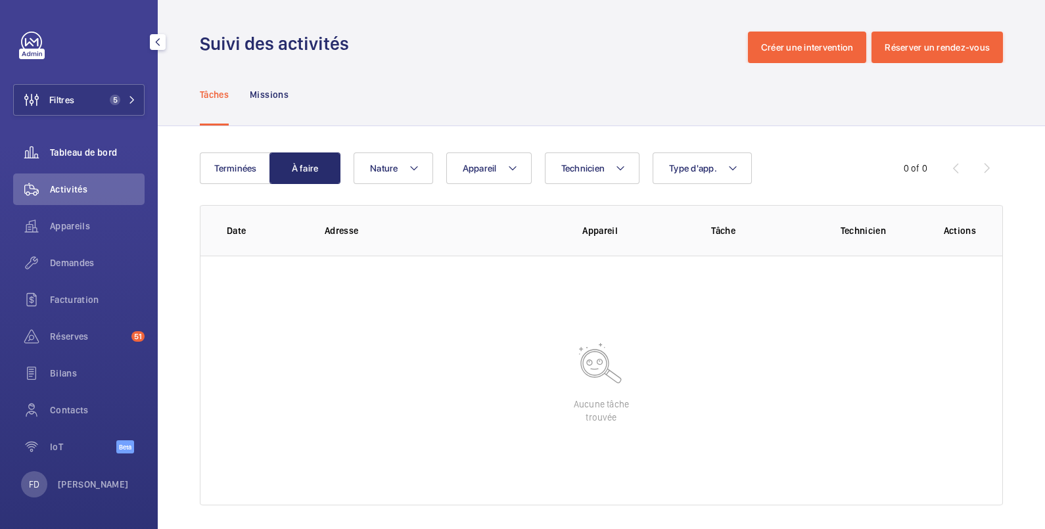
click at [76, 149] on span "Tableau de bord" at bounding box center [97, 152] width 95 height 13
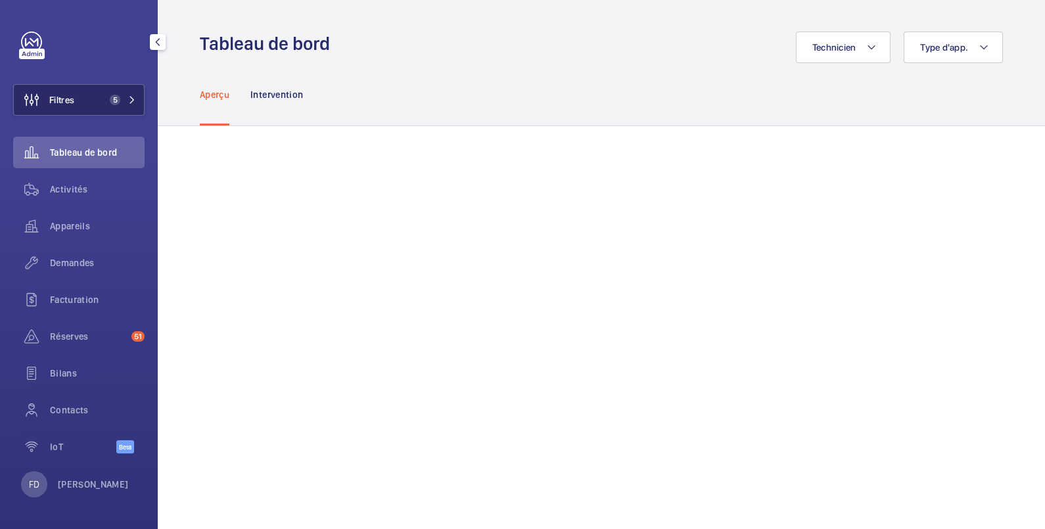
click at [84, 96] on button "Filtres 5" at bounding box center [78, 100] width 131 height 32
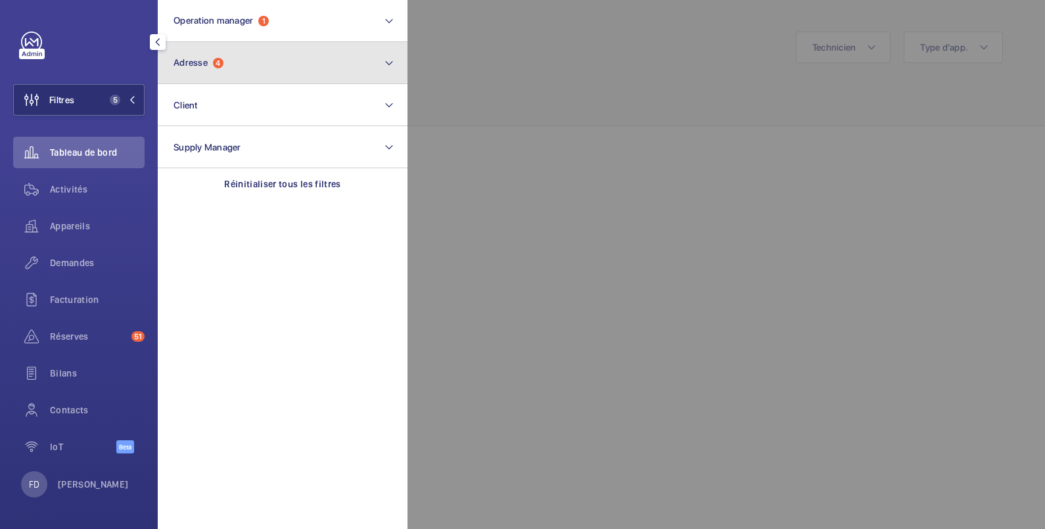
click at [174, 64] on span "Adresse" at bounding box center [191, 62] width 34 height 11
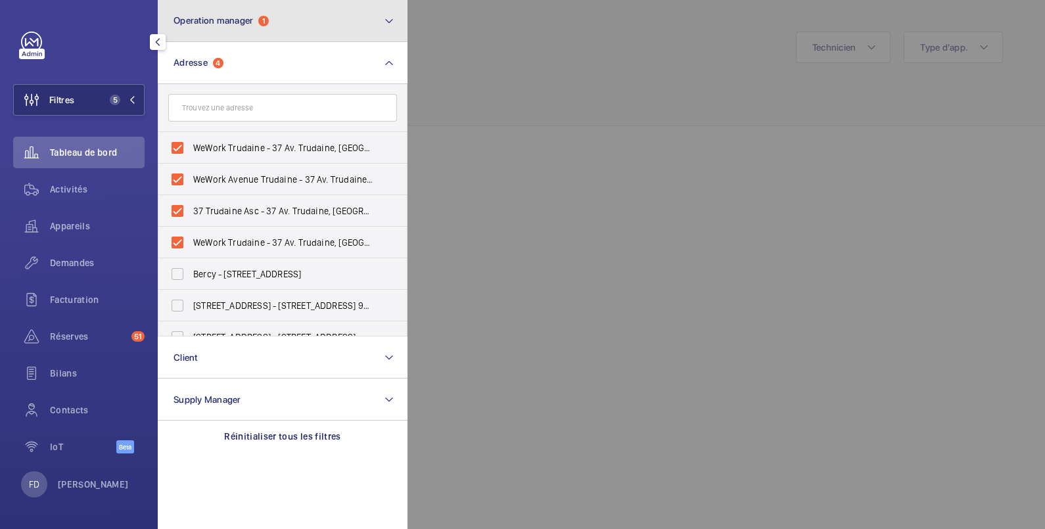
click at [208, 23] on span "Operation manager" at bounding box center [214, 20] width 80 height 11
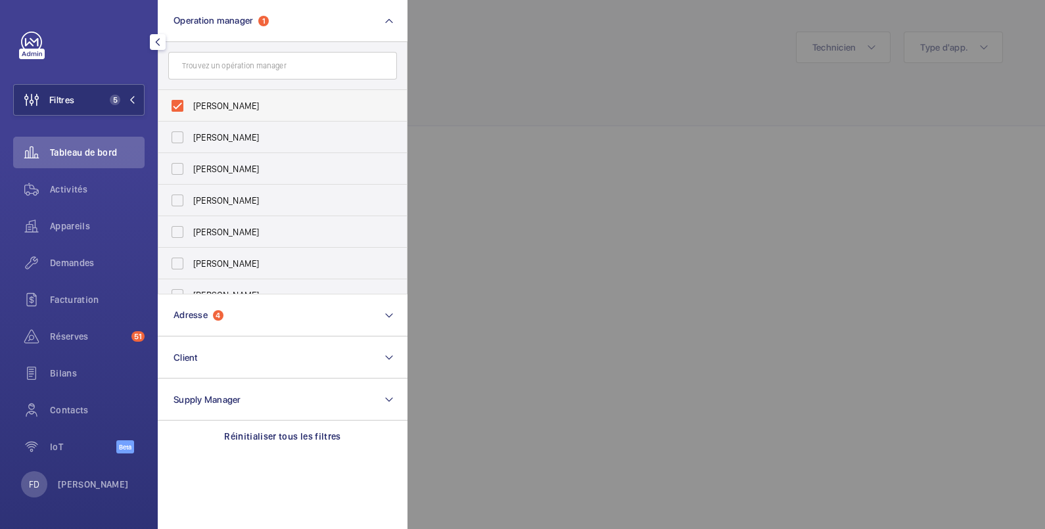
click at [214, 109] on span "[PERSON_NAME]" at bounding box center [283, 105] width 181 height 13
click at [191, 109] on input "[PERSON_NAME]" at bounding box center [177, 106] width 26 height 26
checkbox input "false"
click at [502, 51] on div at bounding box center [930, 264] width 1045 height 529
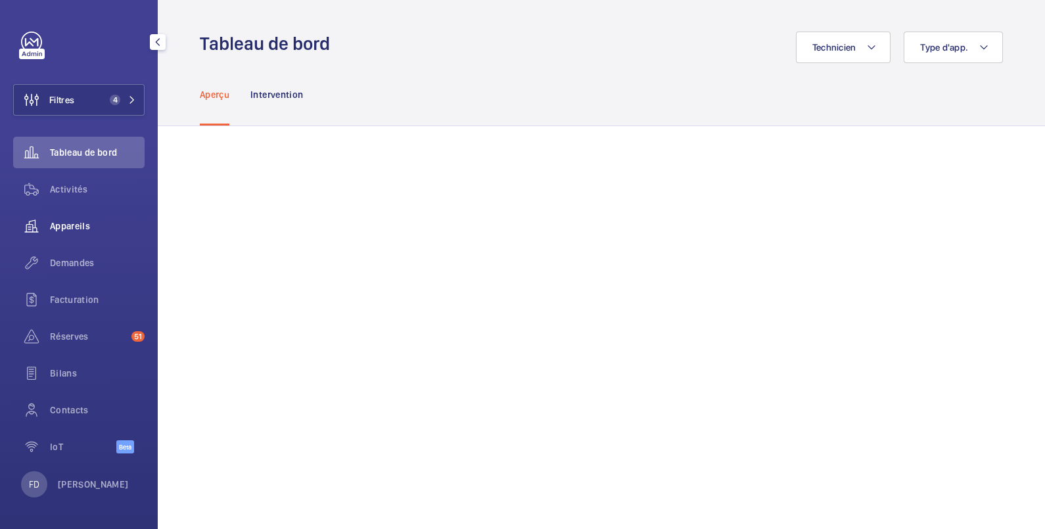
click at [80, 224] on span "Appareils" at bounding box center [97, 226] width 95 height 13
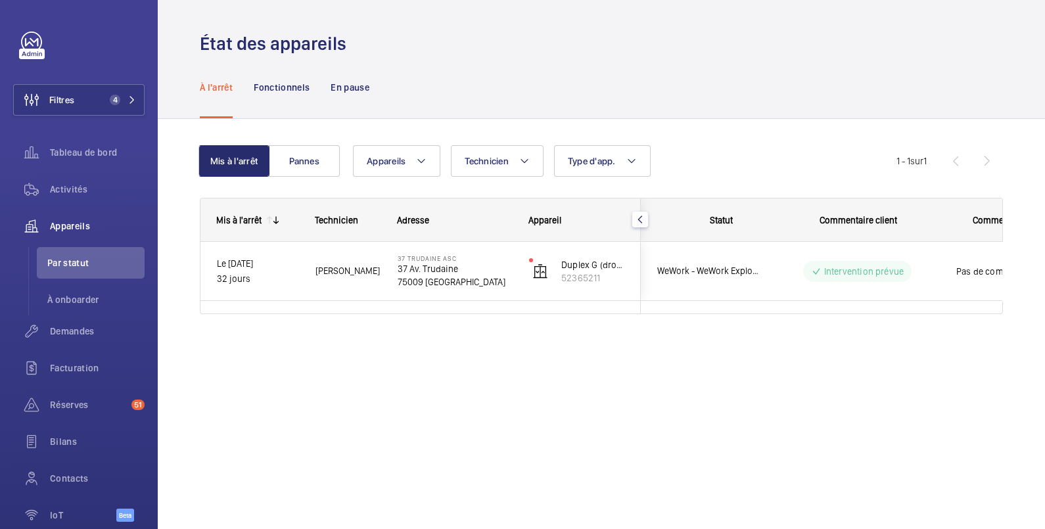
scroll to position [0, 243]
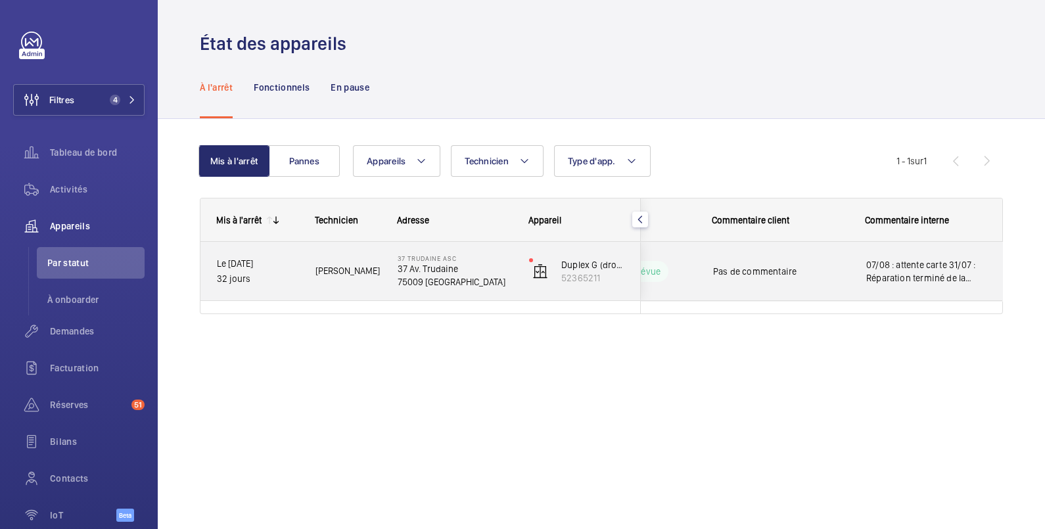
click at [933, 267] on span "07/08 : attente carte 31/07 : Réparation terminé de la carte fin de semaine pro…" at bounding box center [927, 271] width 120 height 26
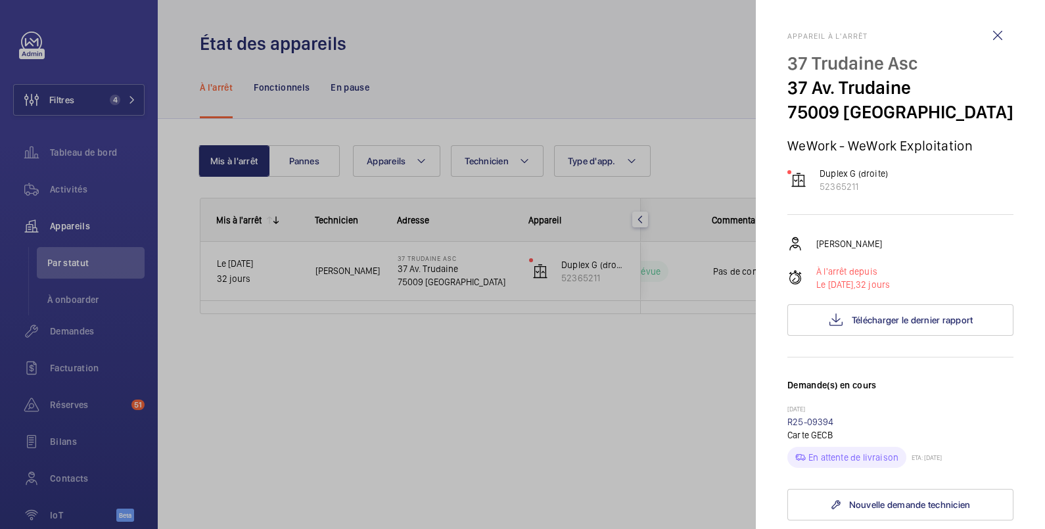
scroll to position [219, 0]
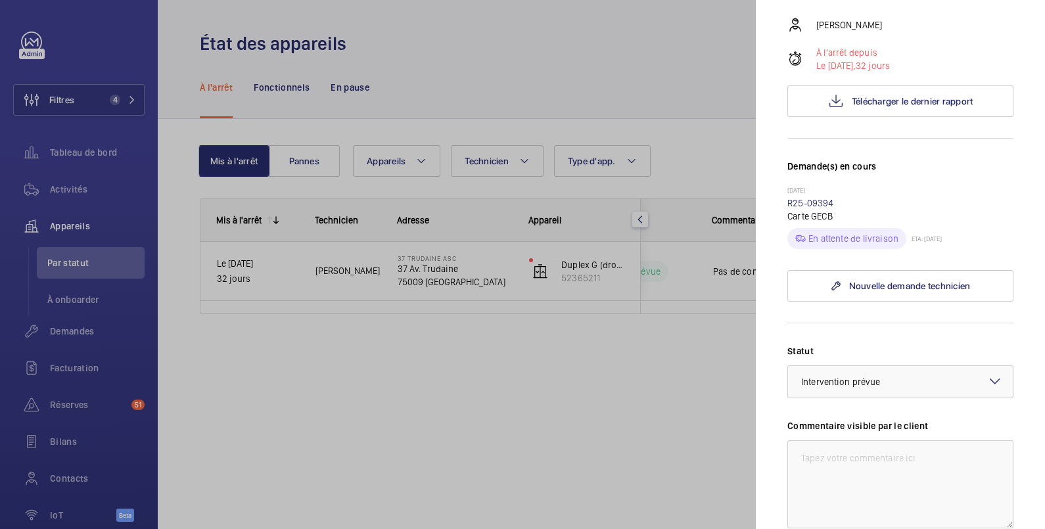
click at [633, 72] on div at bounding box center [522, 264] width 1045 height 529
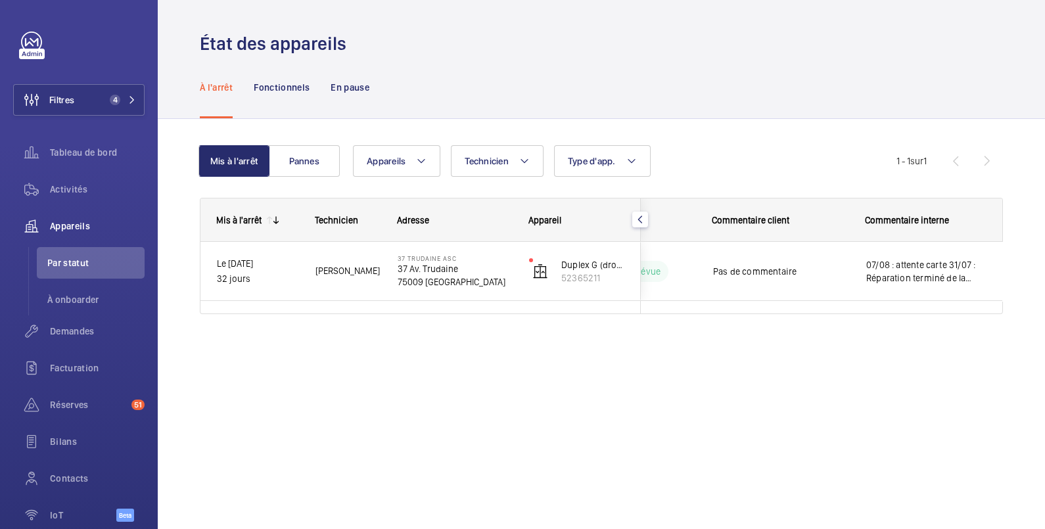
scroll to position [0, 0]
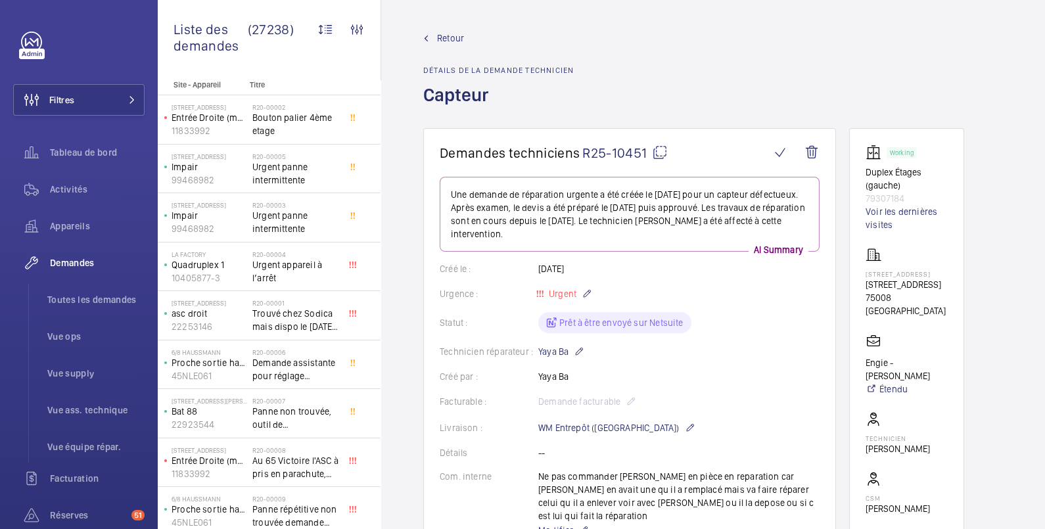
scroll to position [343, 0]
